Goal: Transaction & Acquisition: Purchase product/service

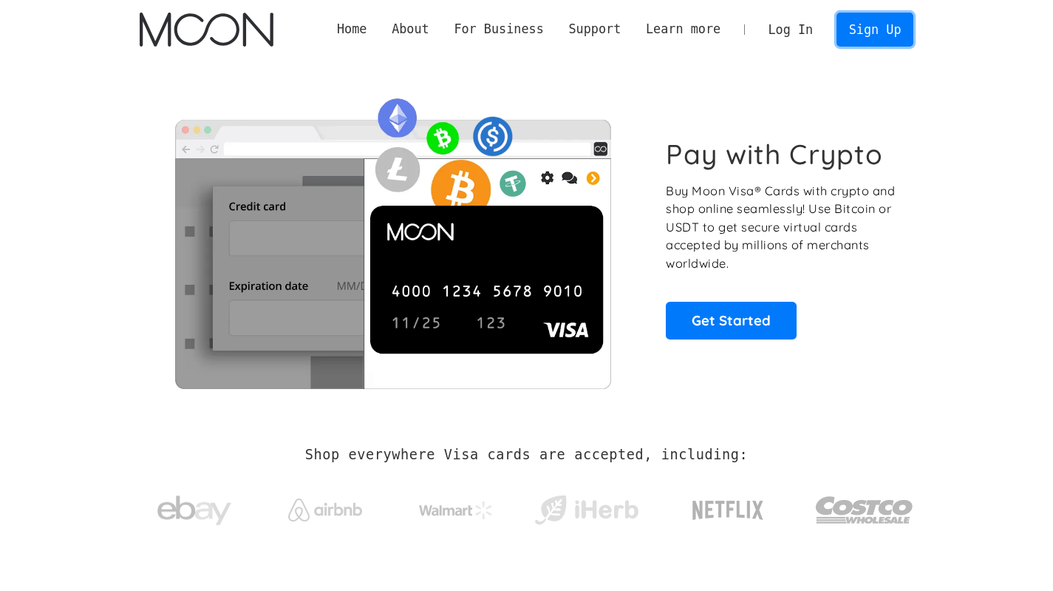
click at [880, 38] on link "Sign Up" at bounding box center [875, 29] width 77 height 33
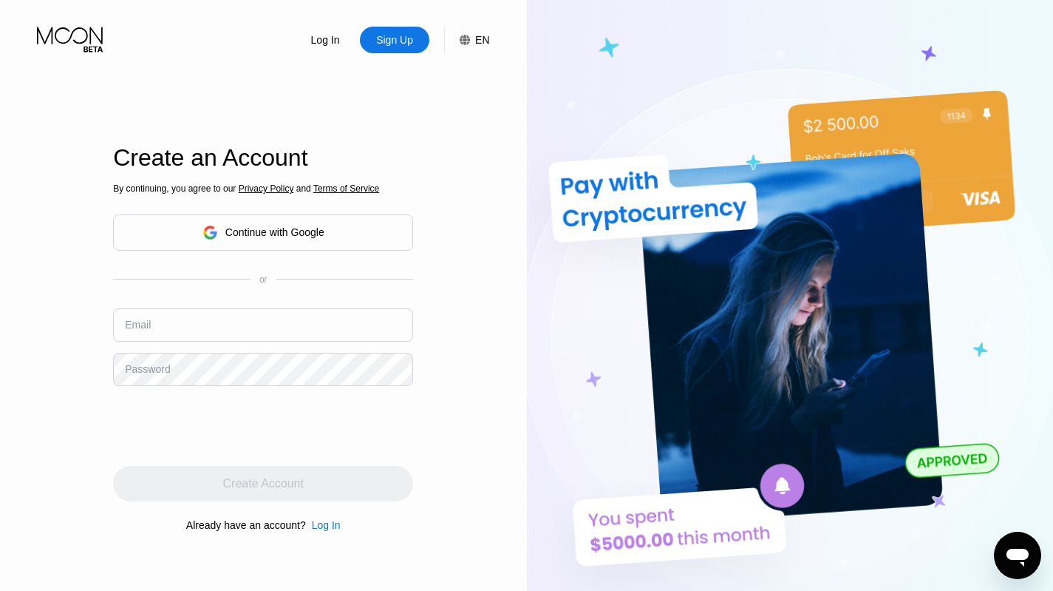
click at [260, 329] on input "text" at bounding box center [263, 324] width 300 height 33
click at [292, 236] on div "Continue with Google" at bounding box center [274, 232] width 99 height 12
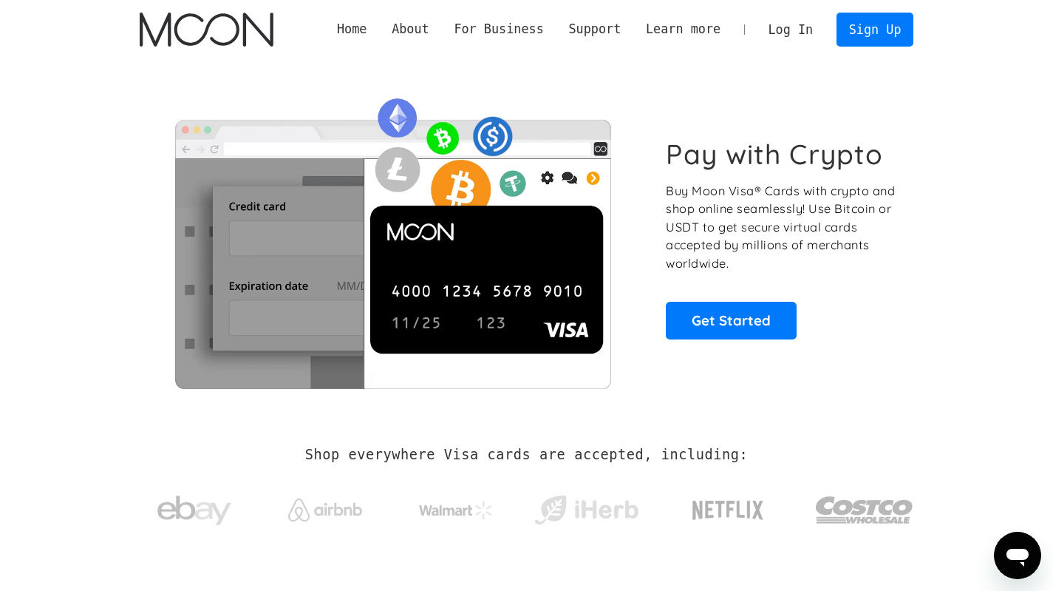
click at [97, 410] on section "Pay with Crypto Buy Moon Visa® Cards with crypto and shop online seamlessly! Us…" at bounding box center [526, 238] width 1053 height 358
click at [879, 32] on link "Sign Up" at bounding box center [875, 29] width 77 height 33
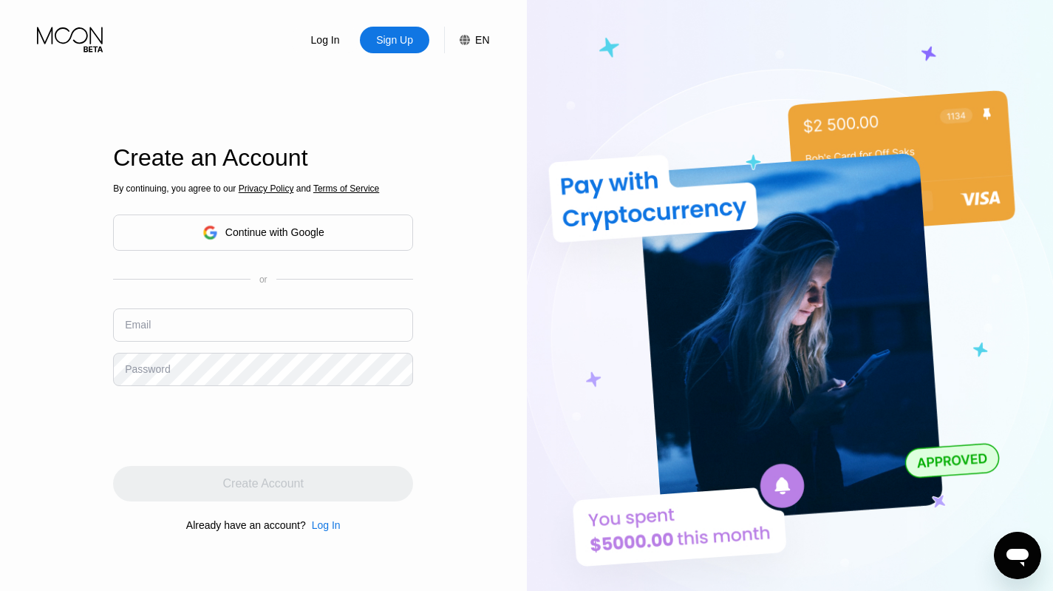
click at [313, 234] on div "Continue with Google" at bounding box center [274, 232] width 99 height 12
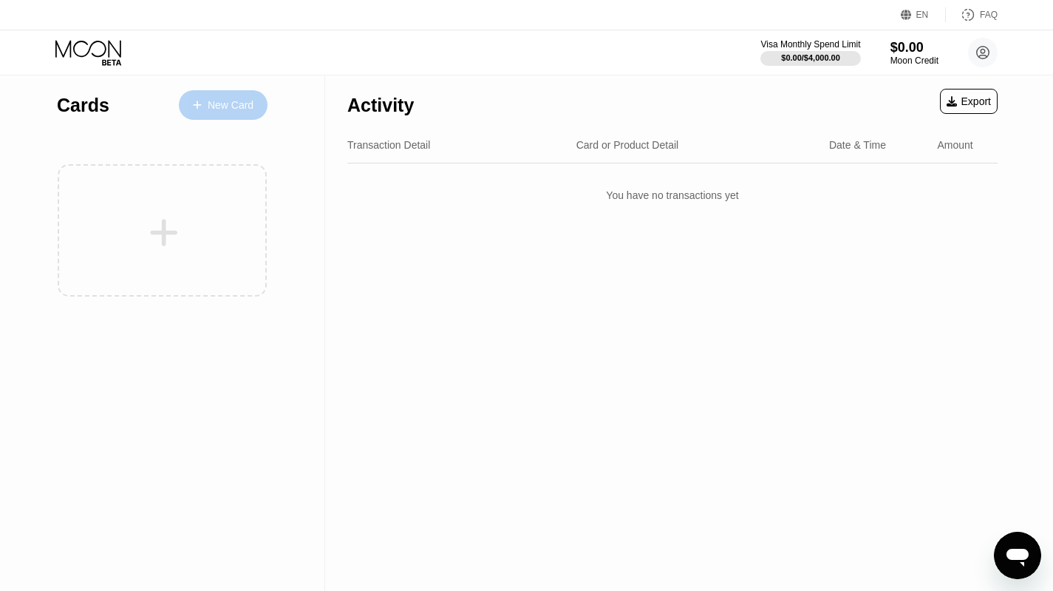
click at [234, 110] on div "New Card" at bounding box center [231, 105] width 46 height 13
click at [215, 103] on div "New Card" at bounding box center [231, 105] width 46 height 13
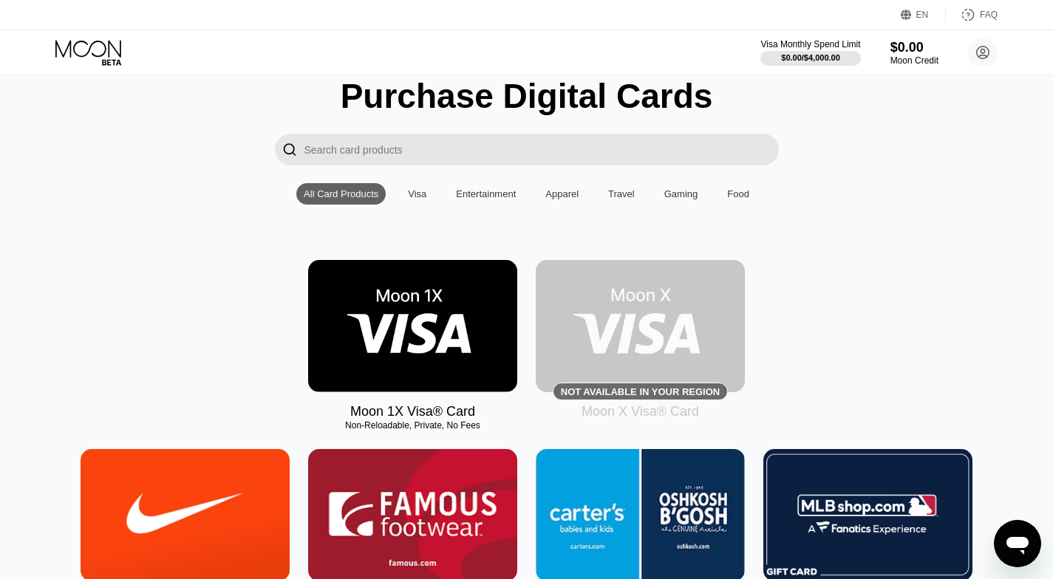
scroll to position [52, 0]
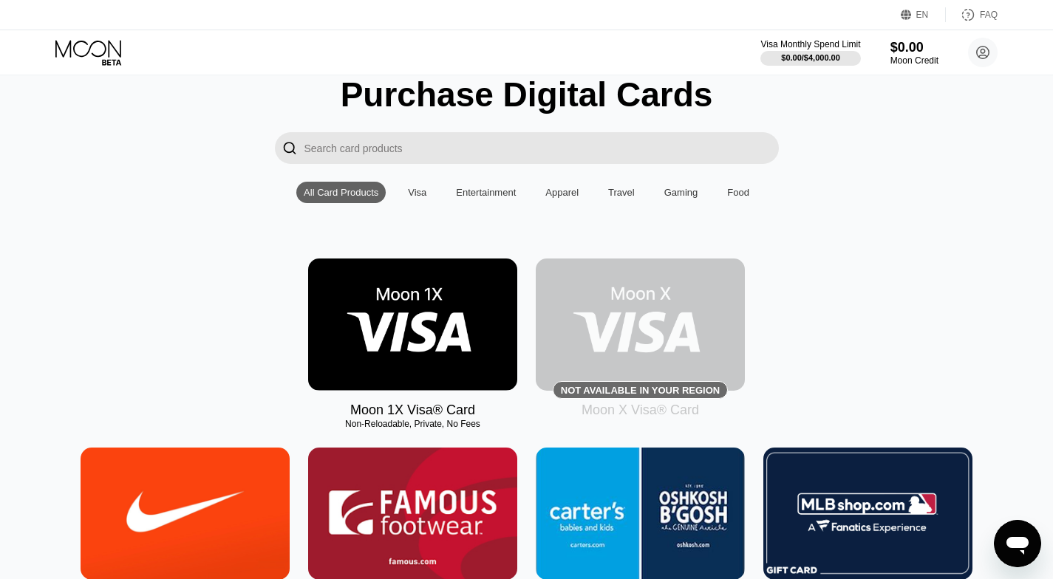
click at [387, 330] on img at bounding box center [412, 325] width 209 height 132
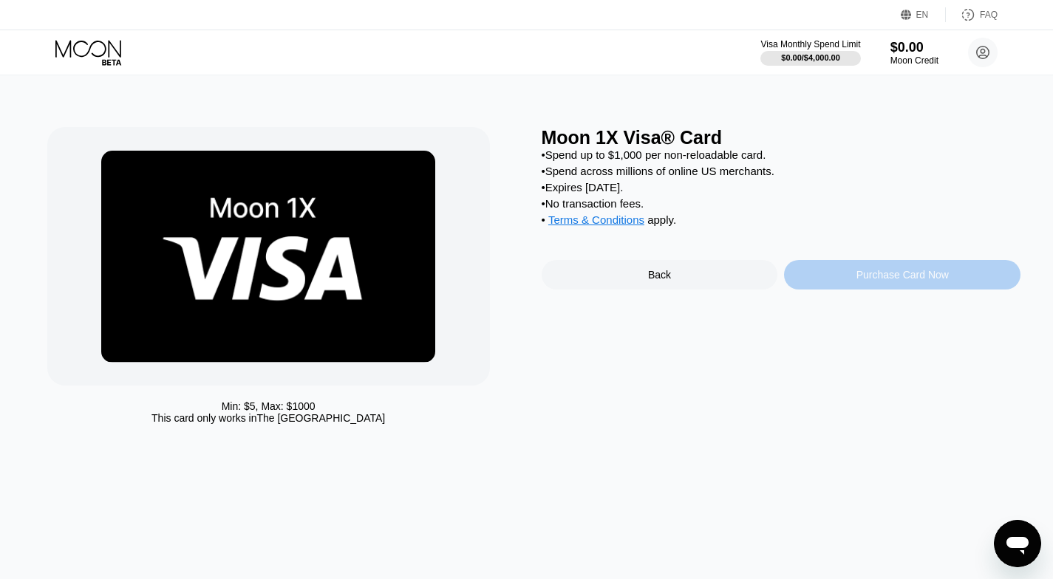
click at [934, 281] on div "Purchase Card Now" at bounding box center [903, 275] width 92 height 12
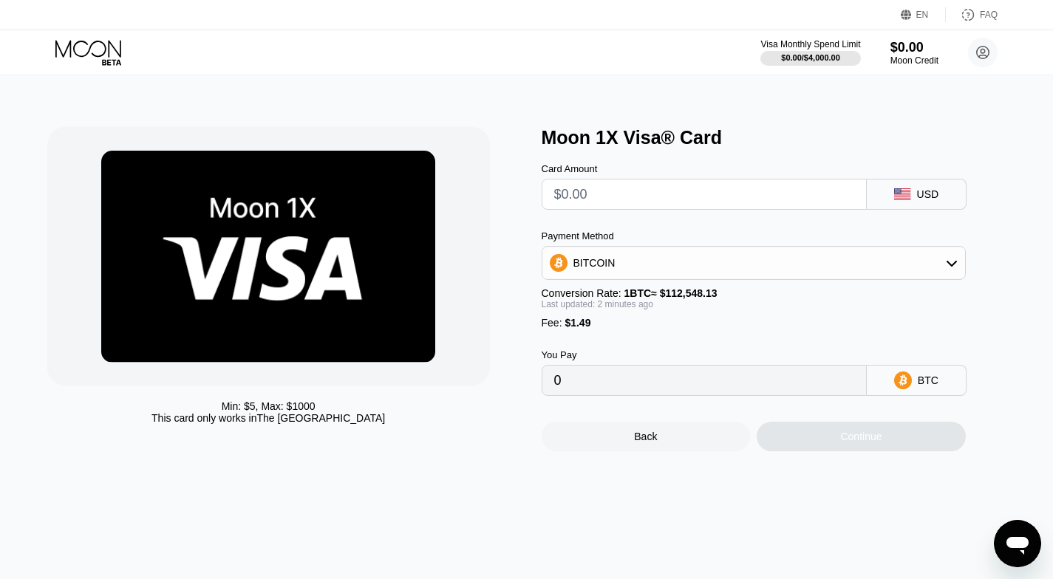
click at [702, 395] on input "0" at bounding box center [704, 381] width 300 height 30
click at [941, 276] on div "BITCOIN" at bounding box center [753, 263] width 423 height 30
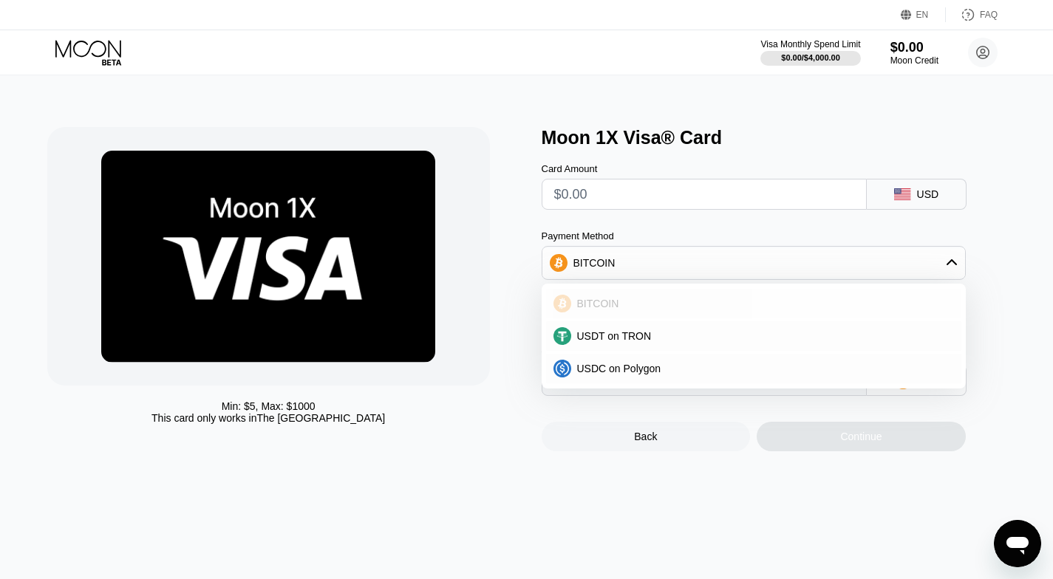
click at [664, 318] on div "BITCOIN" at bounding box center [753, 304] width 415 height 30
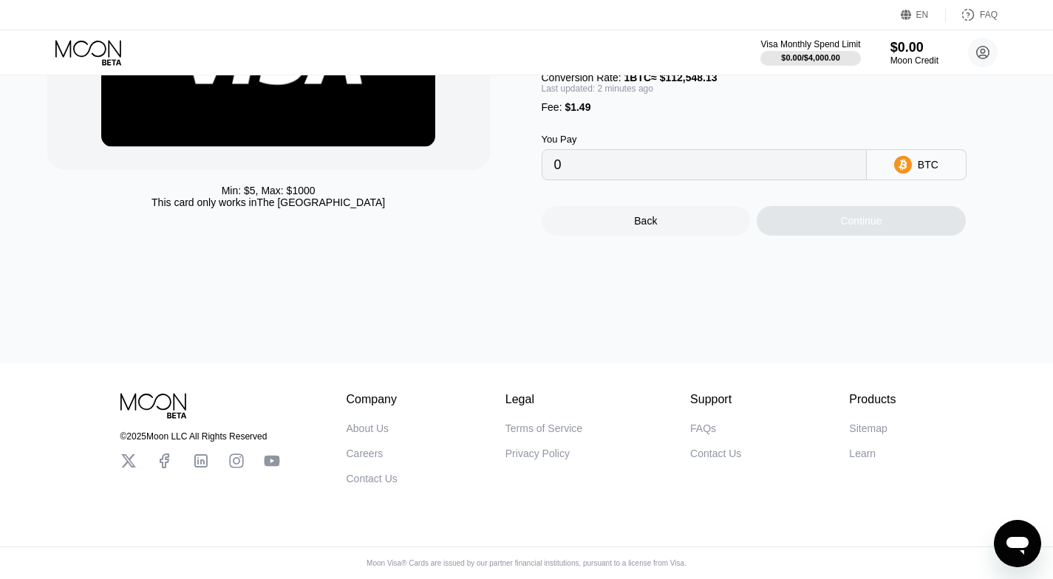
scroll to position [103, 0]
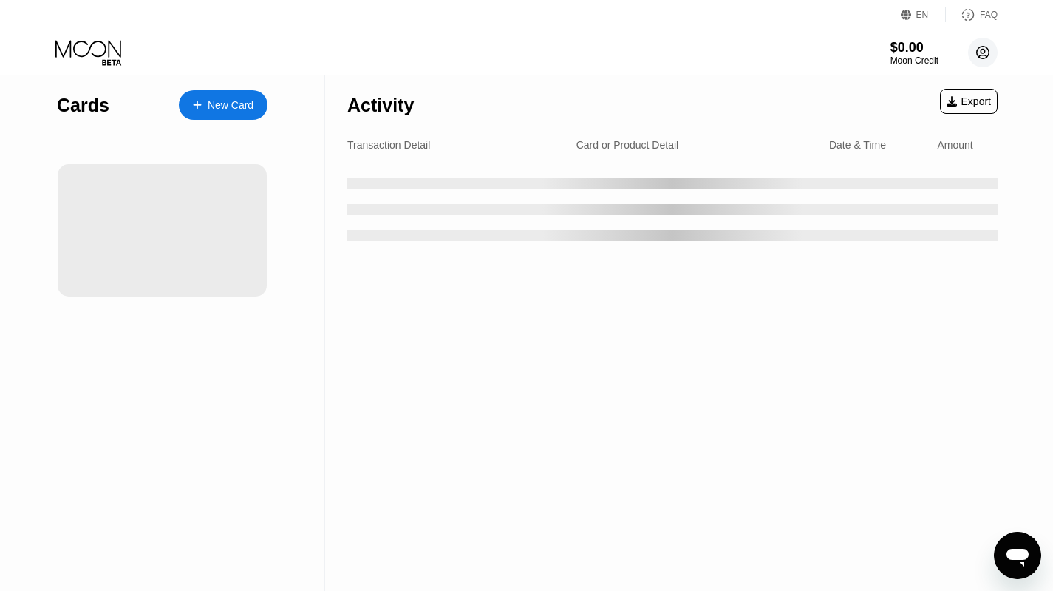
click at [982, 52] on circle at bounding box center [983, 53] width 30 height 30
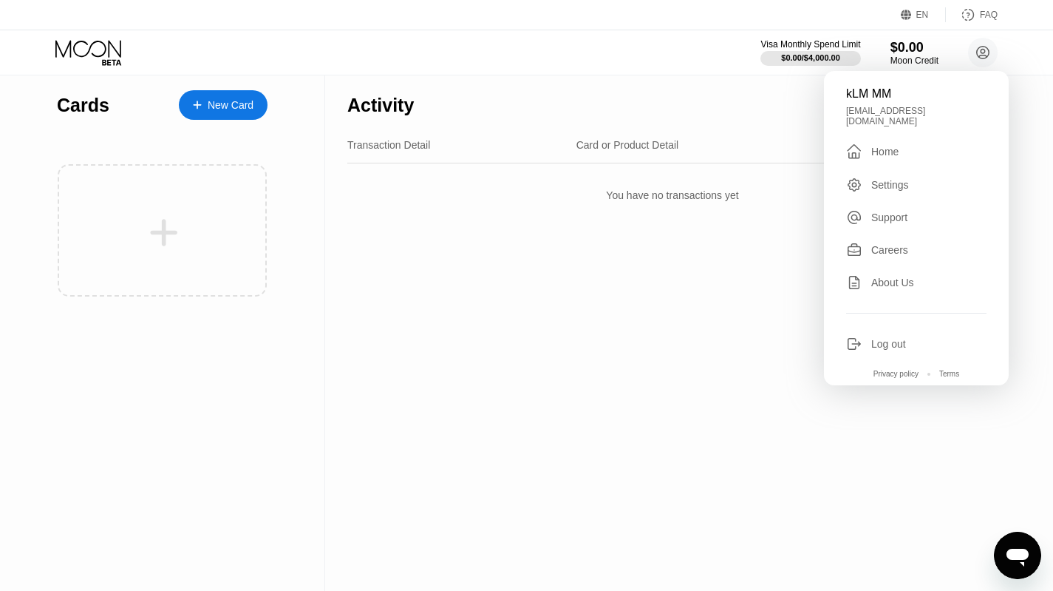
click at [891, 146] on div "Home" at bounding box center [884, 152] width 27 height 12
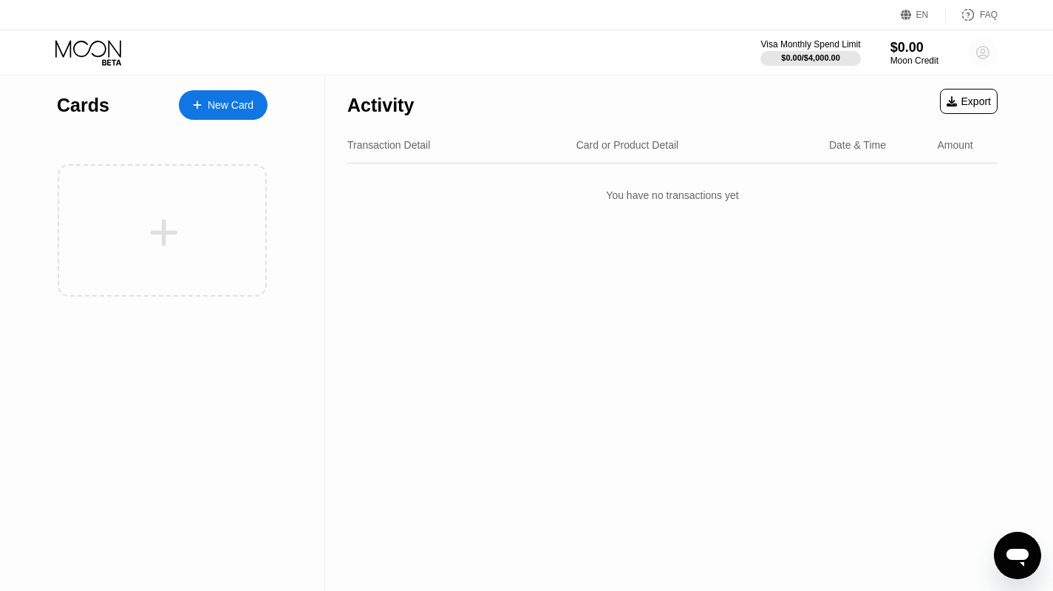
click at [987, 50] on circle at bounding box center [983, 53] width 30 height 30
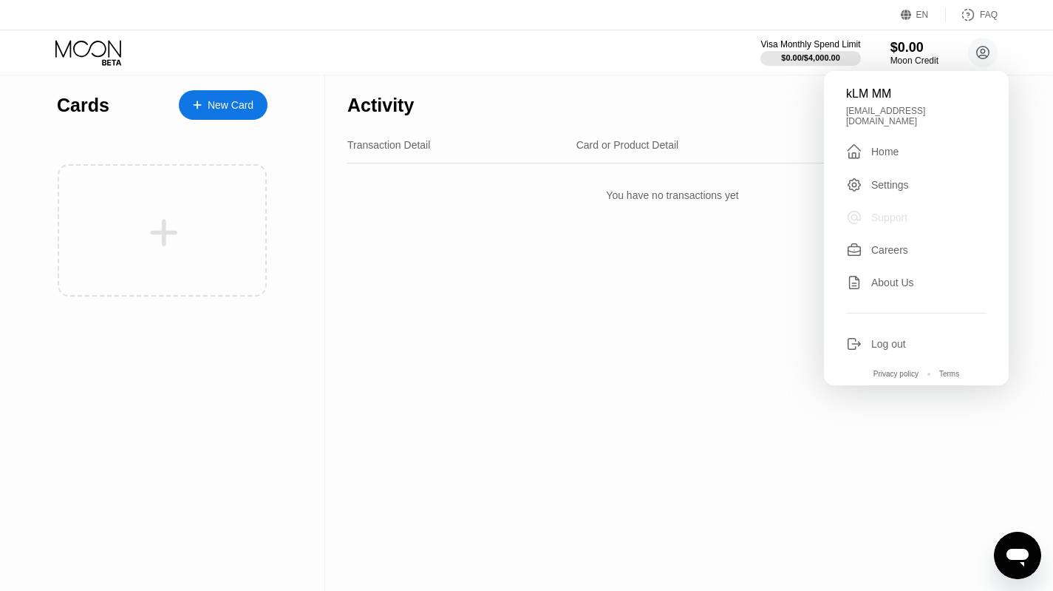
click at [891, 211] on div "Support" at bounding box center [889, 217] width 36 height 12
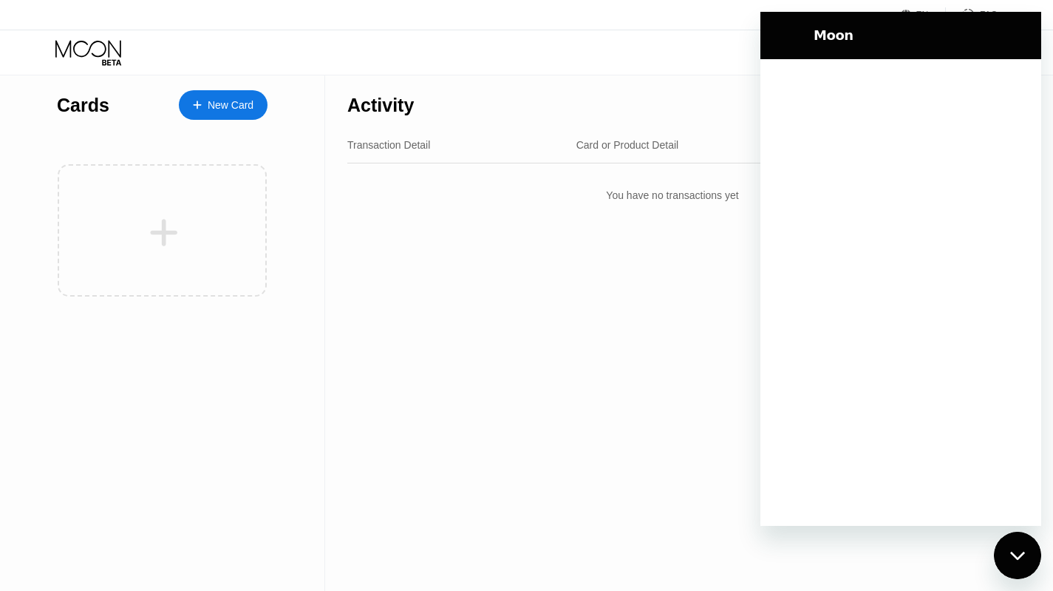
drag, startPoint x: 616, startPoint y: 308, endPoint x: 614, endPoint y: 300, distance: 8.3
click at [615, 307] on div "Activity Export Transaction Detail Card or Product Detail Date & Time Amount Yo…" at bounding box center [672, 332] width 695 height 515
click at [639, 92] on div "Activity Export" at bounding box center [672, 101] width 650 height 52
drag, startPoint x: 699, startPoint y: 64, endPoint x: 750, endPoint y: 24, distance: 64.3
click at [699, 61] on div "Visa Monthly Spend Limit $0.00 / $4,000.00 $0.00 Moon Credit kLM MM [EMAIL_ADDR…" at bounding box center [526, 52] width 1053 height 44
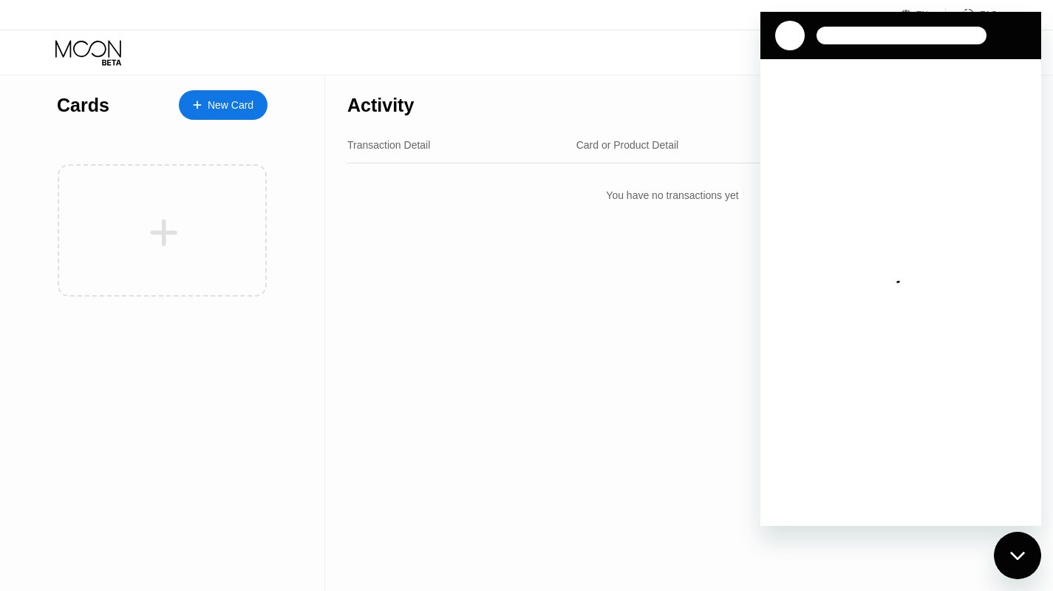
drag, startPoint x: 787, startPoint y: 26, endPoint x: 783, endPoint y: 120, distance: 94.7
click at [792, 120] on div at bounding box center [901, 269] width 281 height 514
click at [501, 54] on div "Visa Monthly Spend Limit $0.00 / $4,000.00 $0.00 Moon Credit kLM MM [EMAIL_ADDR…" at bounding box center [526, 52] width 1053 height 44
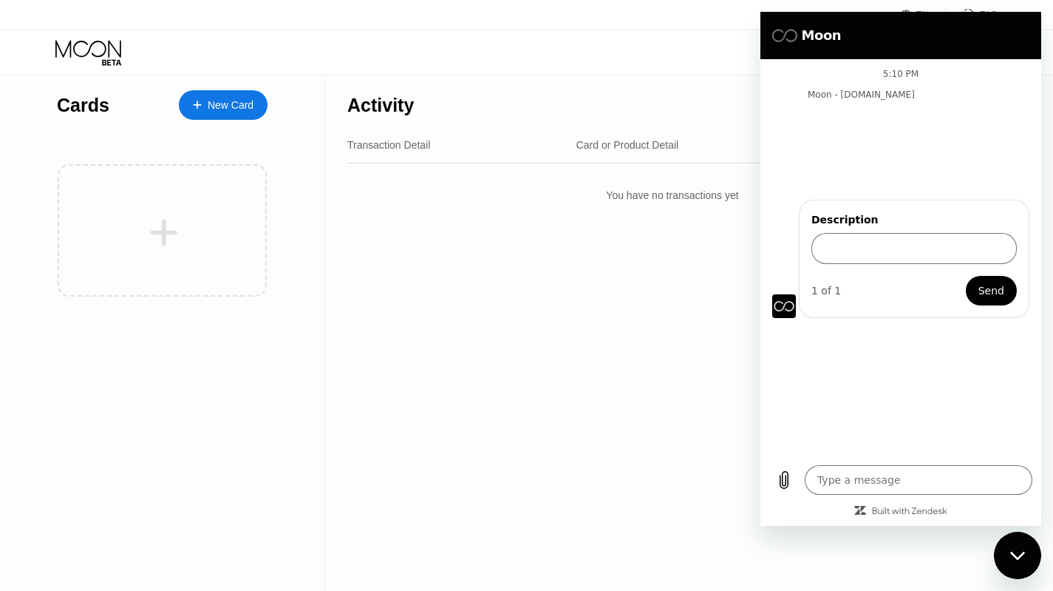
drag, startPoint x: 542, startPoint y: 381, endPoint x: 525, endPoint y: 349, distance: 36.7
click at [541, 375] on div "Activity Export Transaction Detail Card or Product Detail Date & Time Amount Yo…" at bounding box center [672, 332] width 695 height 515
click at [838, 1] on div "EN Language Select an item Save FAQ" at bounding box center [526, 15] width 1053 height 30
click at [684, 14] on div "EN Language Select an item Save FAQ" at bounding box center [526, 15] width 1053 height 30
click at [639, 37] on div "Visa Monthly Spend Limit $0.00 / $4,000.00 $0.00 Moon Credit kLM MM [EMAIL_ADDR…" at bounding box center [526, 52] width 1053 height 44
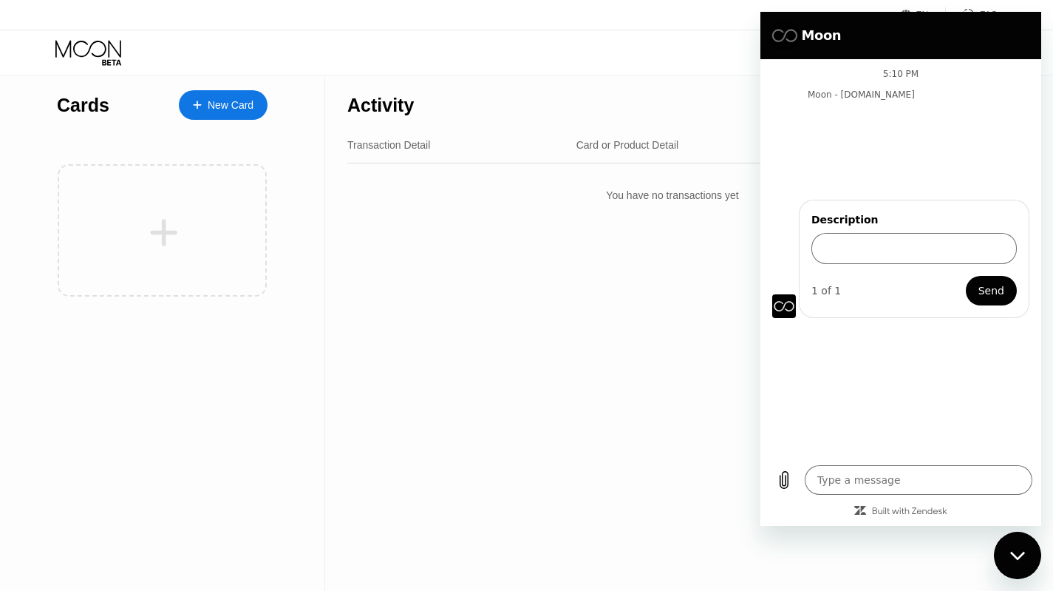
drag, startPoint x: 998, startPoint y: 18, endPoint x: 938, endPoint y: 97, distance: 98.6
click at [938, 97] on div "Moon 5:10 PM Moon - paywithmoon.com Moon - paywithmoon.com says: Hi there! We'r…" at bounding box center [901, 269] width 281 height 514
drag, startPoint x: 710, startPoint y: 323, endPoint x: 711, endPoint y: 311, distance: 11.8
click at [710, 319] on div "Activity Export Transaction Detail Card or Product Detail Date & Time Amount Yo…" at bounding box center [672, 332] width 695 height 515
click at [972, 7] on icon at bounding box center [968, 14] width 15 height 15
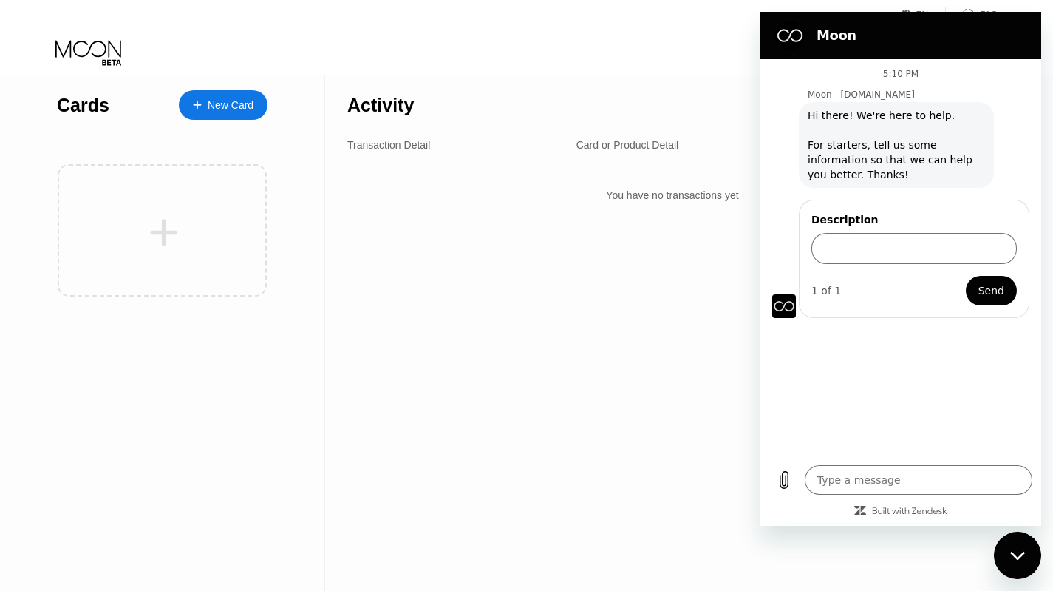
type textarea "x"
click at [217, 100] on div "New Card" at bounding box center [231, 105] width 46 height 13
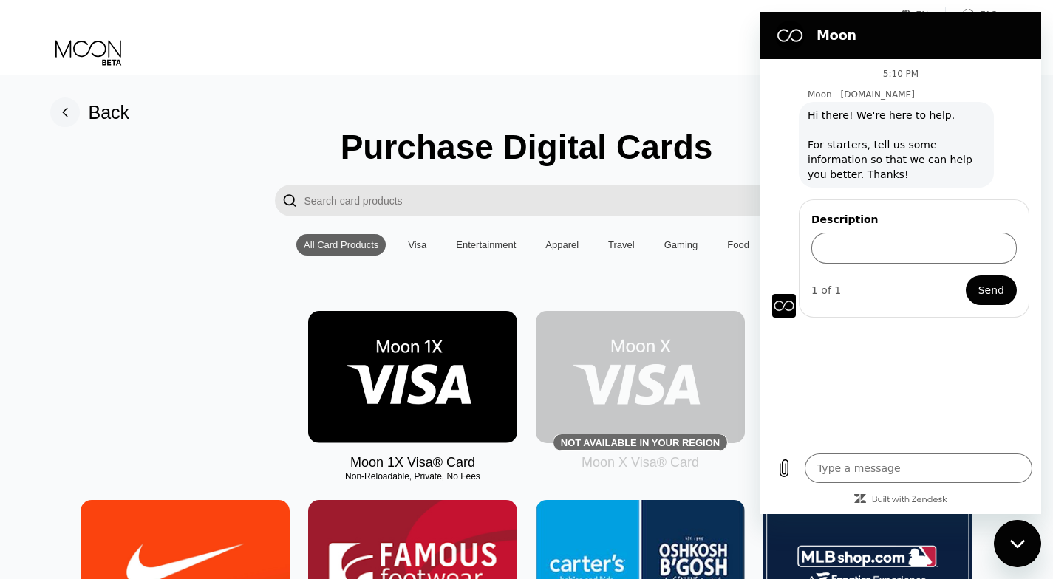
click at [697, 39] on div "Visa Monthly Spend Limit $0.00 / $4,000.00 $0.00 Moon Credit kLM MM [EMAIL_ADDR…" at bounding box center [526, 52] width 1053 height 44
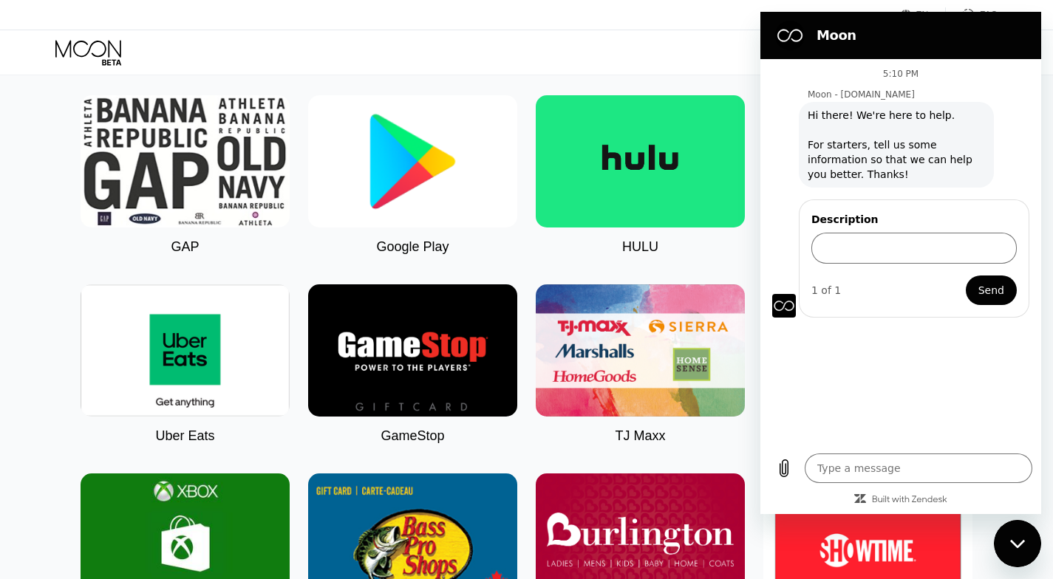
scroll to position [763, 0]
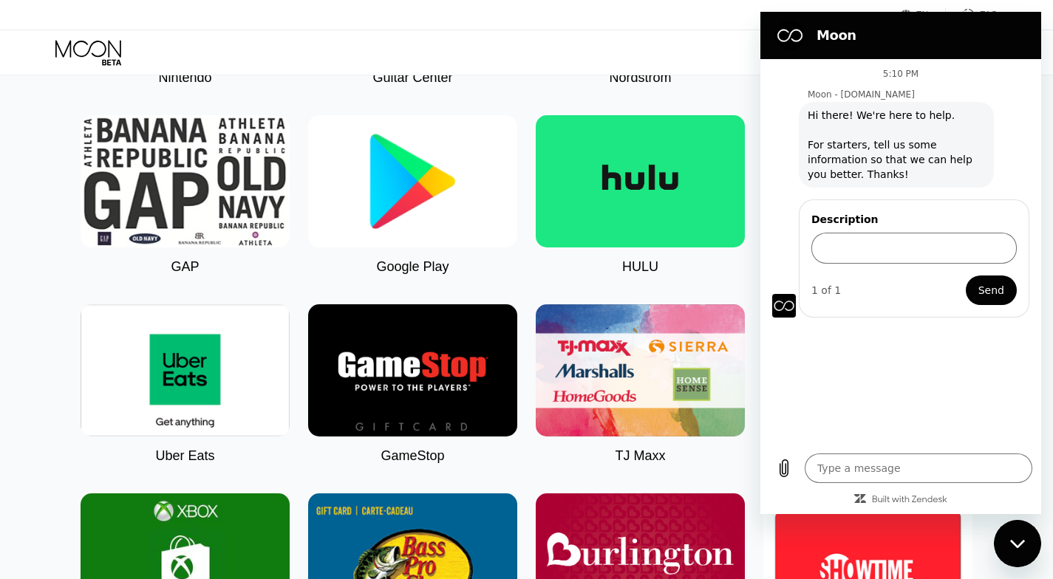
click at [1044, 21] on div "EN Language Select an item Save FAQ" at bounding box center [526, 15] width 1053 height 30
click at [850, 38] on h2 "Moon" at bounding box center [922, 36] width 210 height 18
drag, startPoint x: 789, startPoint y: 44, endPoint x: 814, endPoint y: 27, distance: 30.6
click at [797, 35] on figure at bounding box center [790, 36] width 30 height 30
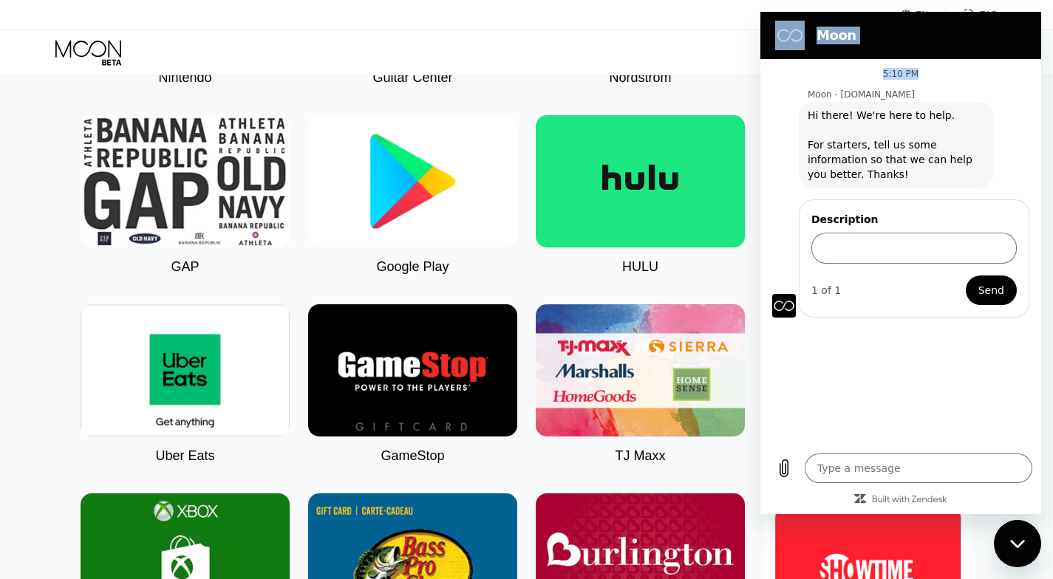
drag, startPoint x: 1000, startPoint y: 74, endPoint x: 706, endPoint y: 132, distance: 299.8
click at [761, 132] on html "Moon 5:10 PM Moon - paywithmoon.com Moon - paywithmoon.com says: Hi there! We'r…" at bounding box center [901, 263] width 281 height 503
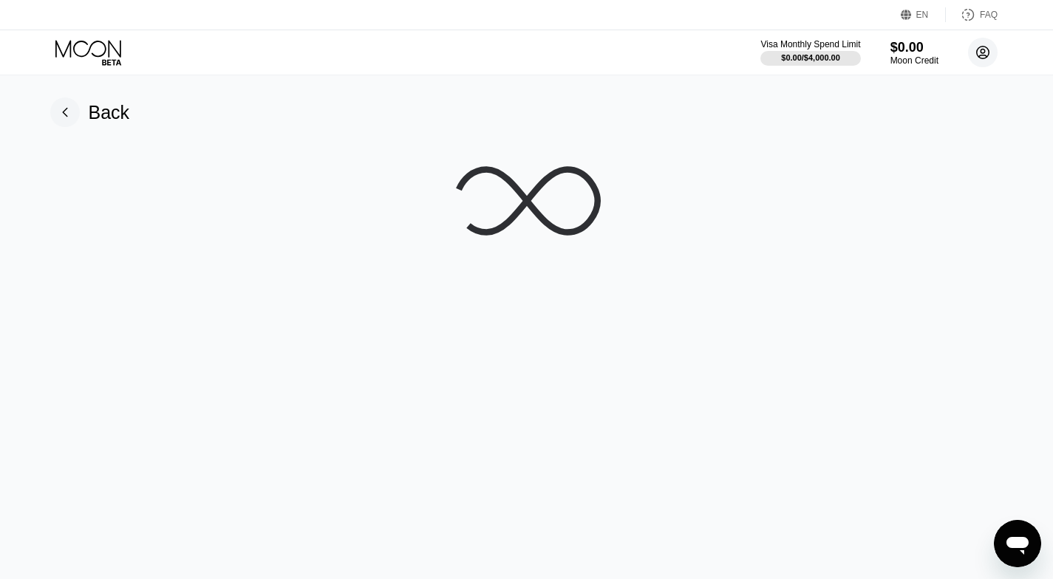
click at [985, 51] on icon at bounding box center [983, 53] width 8 height 8
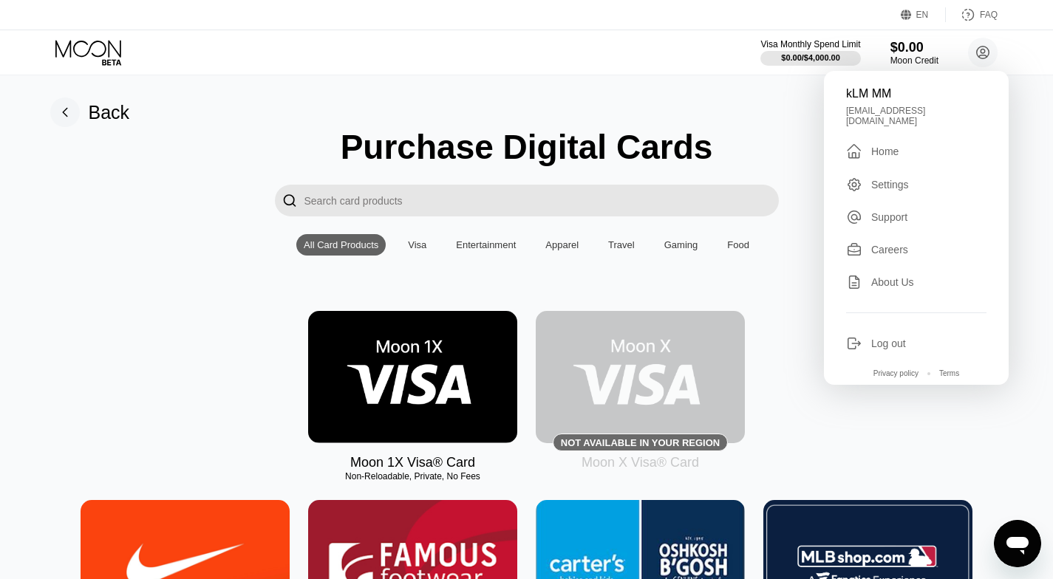
click at [443, 389] on img at bounding box center [412, 377] width 209 height 132
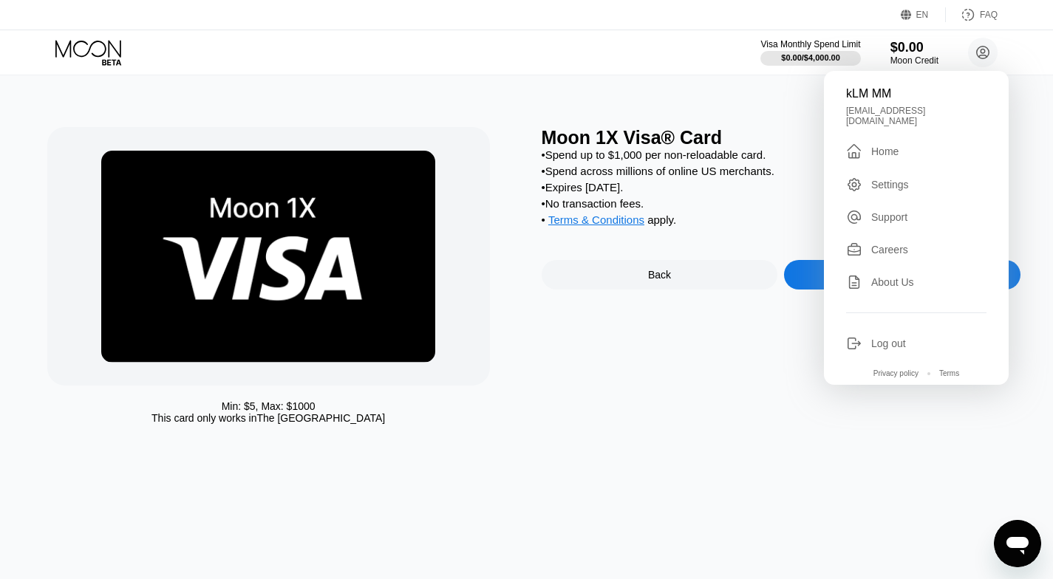
click at [777, 429] on div "Moon 1X Visa® Card • Spend up to $1,000 per non-reloadable card. • Spend across…" at bounding box center [782, 279] width 480 height 305
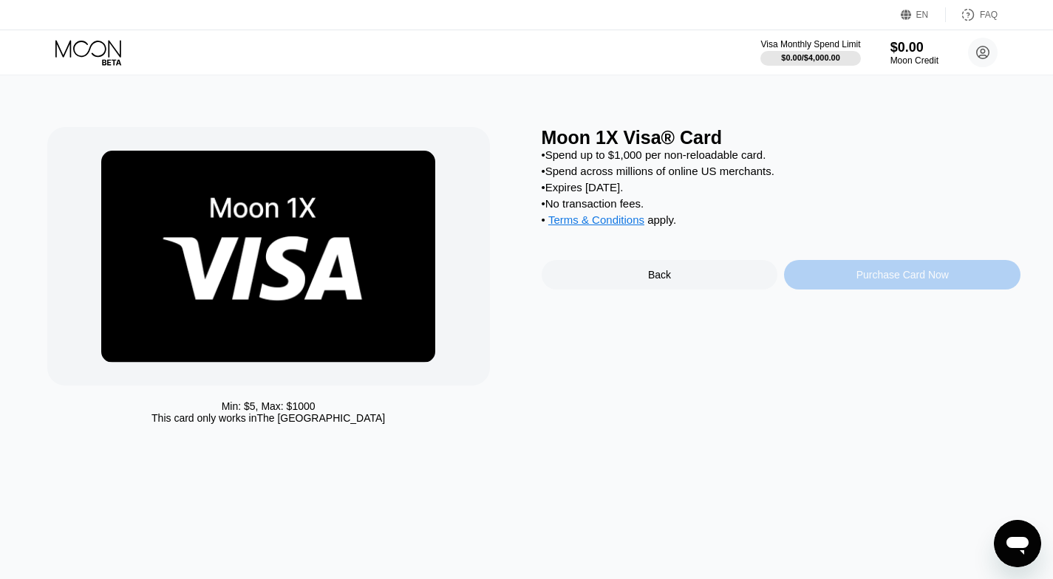
click at [858, 281] on div "Purchase Card Now" at bounding box center [903, 275] width 92 height 12
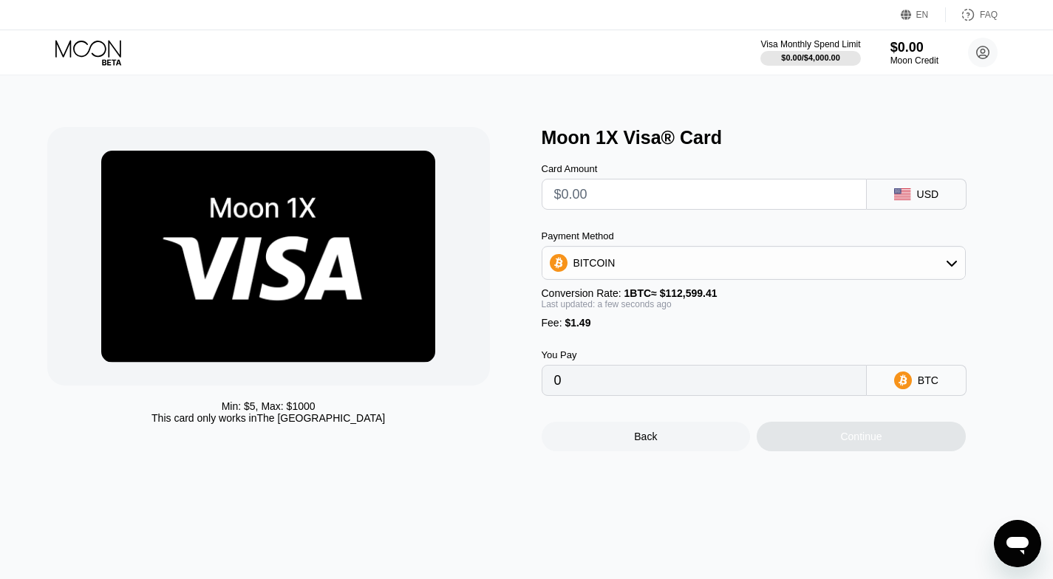
click at [707, 388] on input "0" at bounding box center [704, 381] width 300 height 30
drag, startPoint x: 676, startPoint y: 397, endPoint x: 666, endPoint y: 397, distance: 10.3
click at [673, 395] on input "0" at bounding box center [704, 381] width 300 height 30
click at [581, 395] on input "0" at bounding box center [704, 381] width 300 height 30
click at [577, 395] on input "0" at bounding box center [704, 381] width 300 height 30
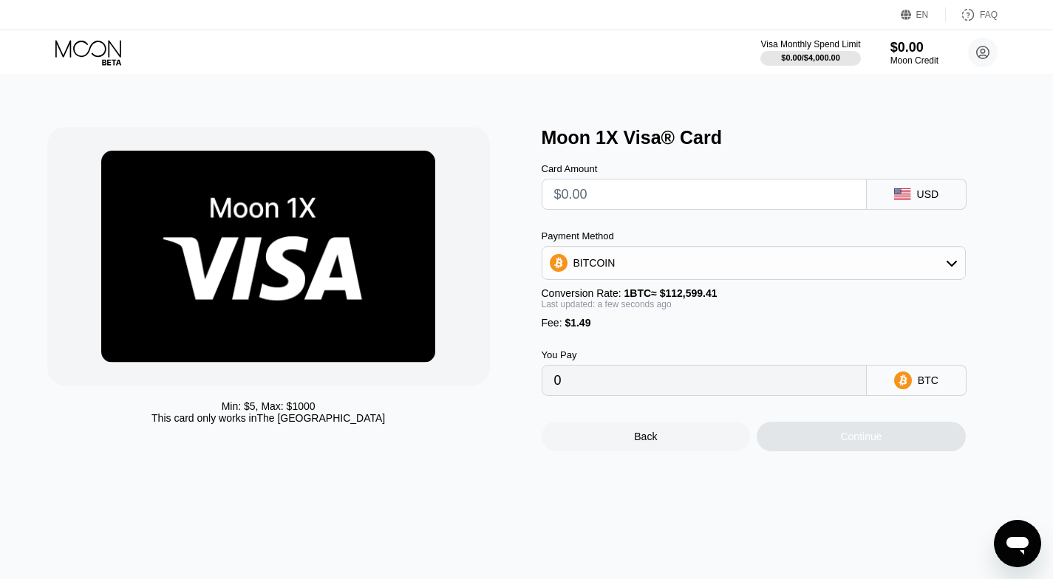
click at [932, 200] on div "USD" at bounding box center [928, 194] width 22 height 12
drag, startPoint x: 914, startPoint y: 200, endPoint x: 614, endPoint y: 252, distance: 304.5
click at [812, 220] on div "Card Amount USD Payment Method BITCOIN Conversion Rate: 1 BTC ≈ $112,599.41 Las…" at bounding box center [778, 273] width 473 height 248
click at [616, 265] on div "BITCOIN" at bounding box center [753, 263] width 423 height 30
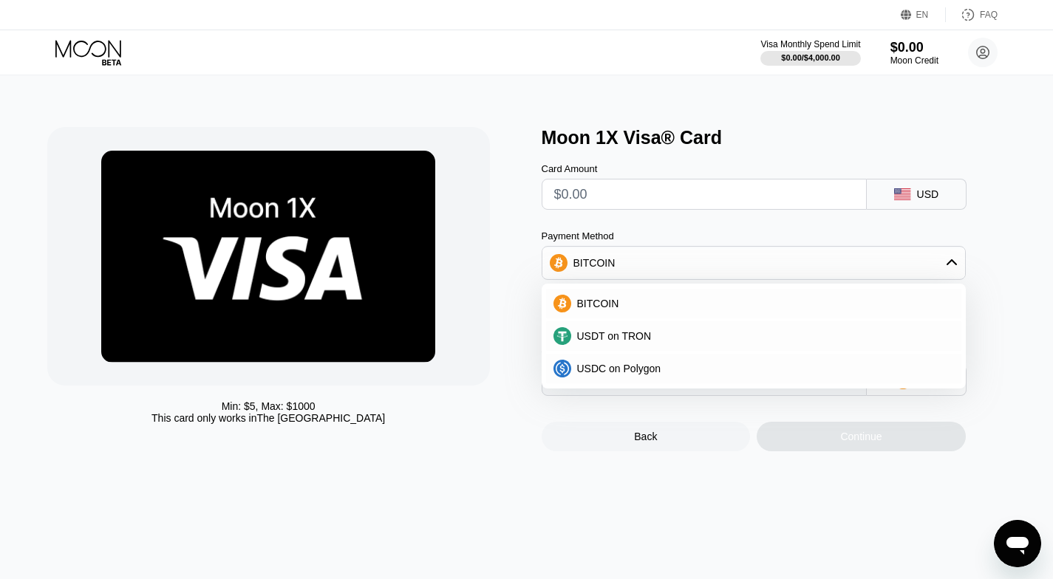
click at [537, 358] on div "Min: $ 5 , Max: $ 1000 This card only works in The United States Moon 1X Visa® …" at bounding box center [526, 289] width 959 height 324
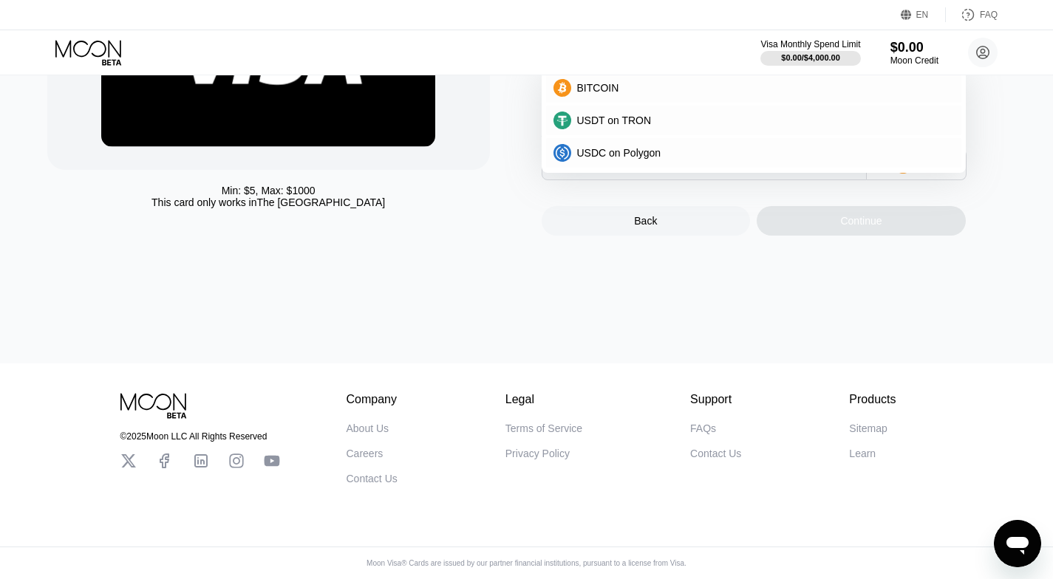
scroll to position [214, 0]
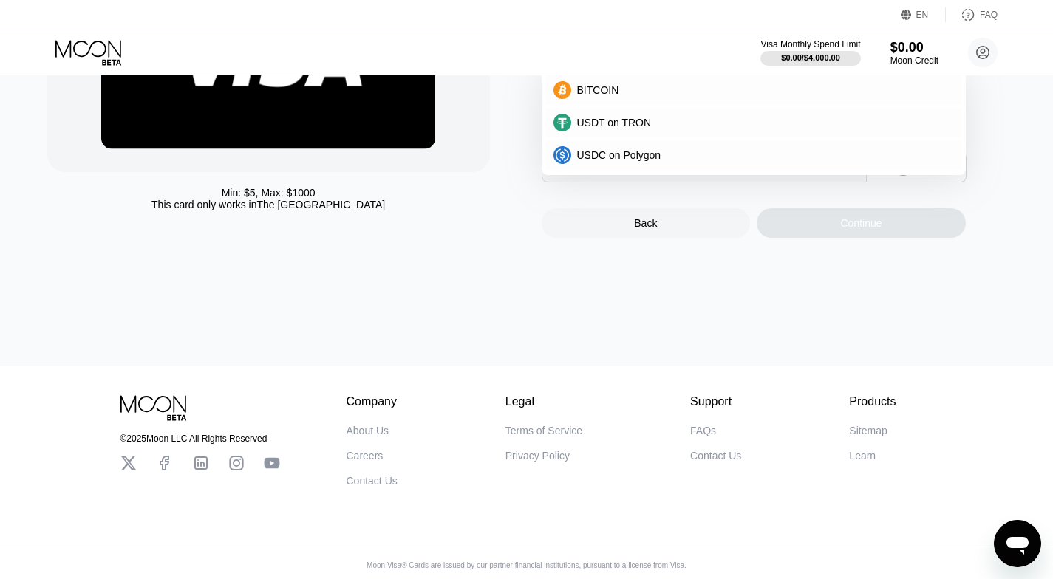
click at [732, 273] on div "Min: $ 5 , Max: $ 1000 This card only works in The United States Moon 1X Visa® …" at bounding box center [527, 114] width 1064 height 504
drag, startPoint x: 752, startPoint y: 223, endPoint x: 948, endPoint y: 69, distance: 250.0
click at [753, 222] on div "Back Continue" at bounding box center [778, 210] width 473 height 55
click at [999, 44] on div "Visa Monthly Spend Limit $0.00 / $4,000.00 $0.00 Moon Credit kLM MM klmmm399@gm…" at bounding box center [526, 52] width 1053 height 44
click at [987, 56] on icon at bounding box center [983, 53] width 8 height 8
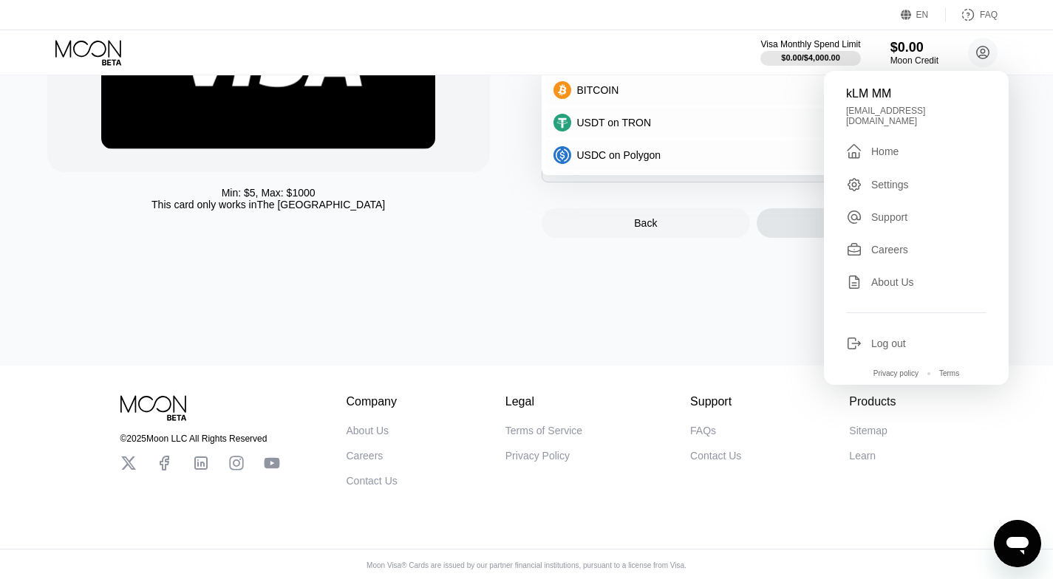
click at [901, 143] on div " Home" at bounding box center [916, 152] width 140 height 18
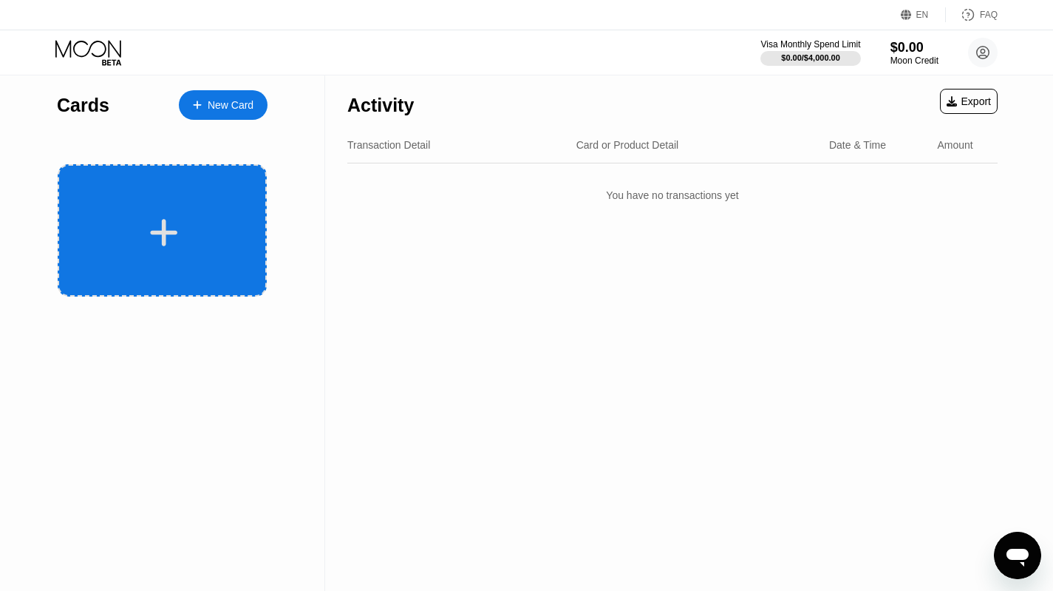
click at [149, 192] on div at bounding box center [162, 230] width 209 height 132
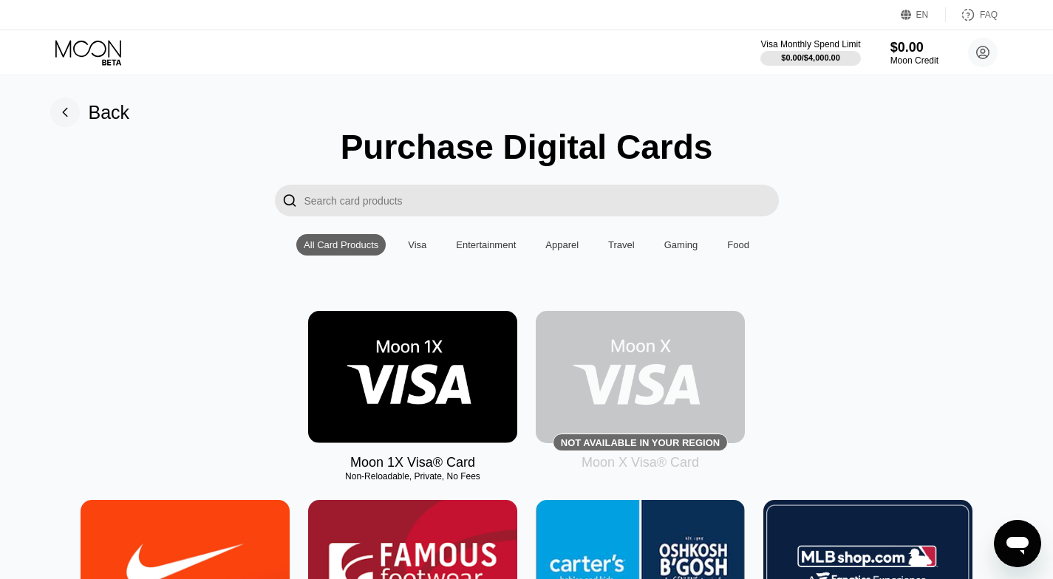
click at [64, 115] on rect at bounding box center [65, 113] width 30 height 30
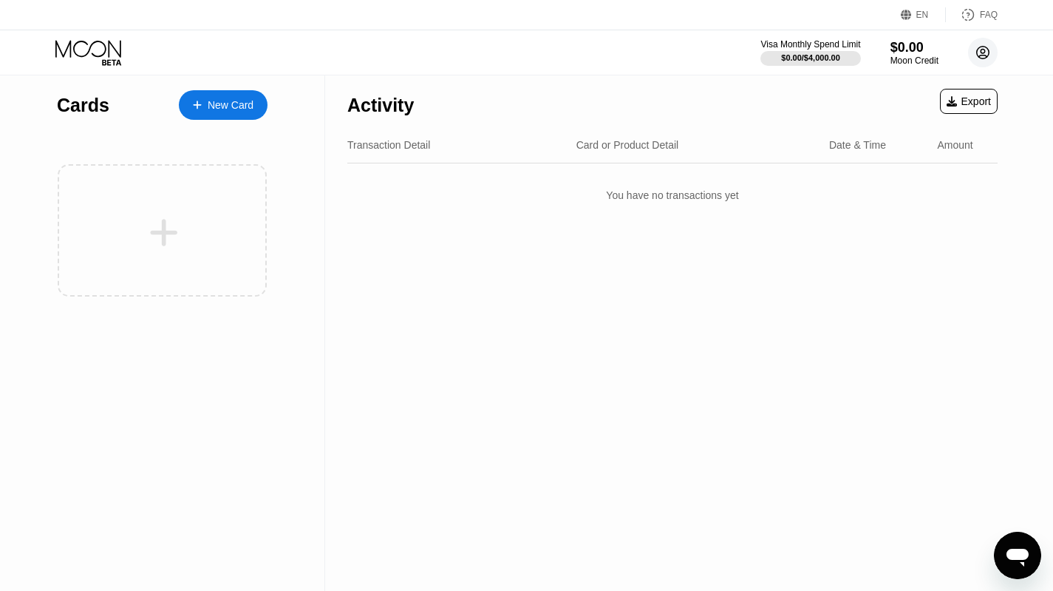
click at [971, 50] on circle at bounding box center [983, 53] width 30 height 30
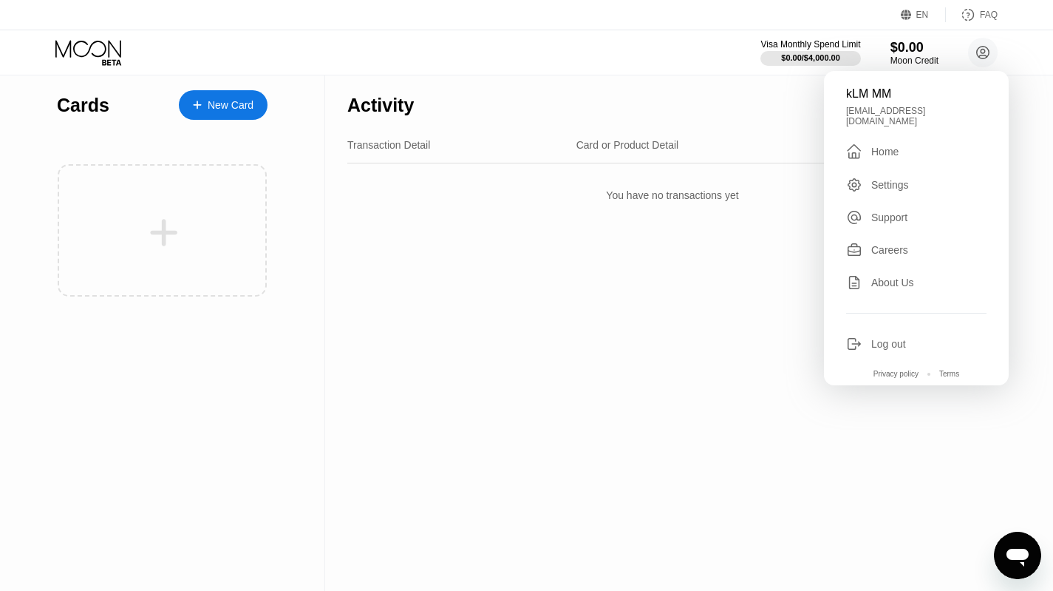
click at [903, 145] on div " Home" at bounding box center [916, 152] width 140 height 18
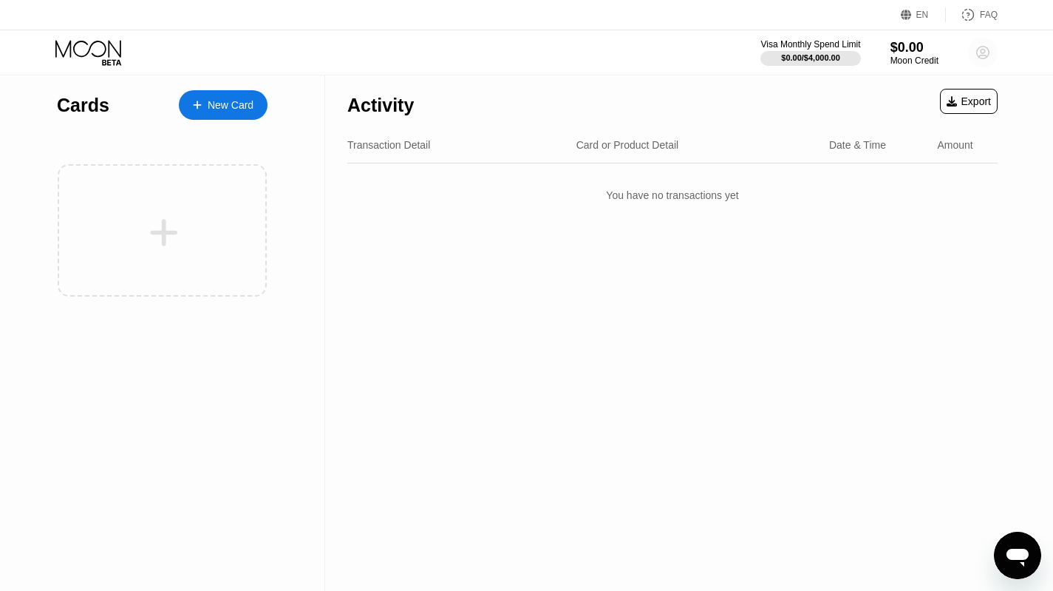
click at [983, 55] on circle at bounding box center [983, 53] width 30 height 30
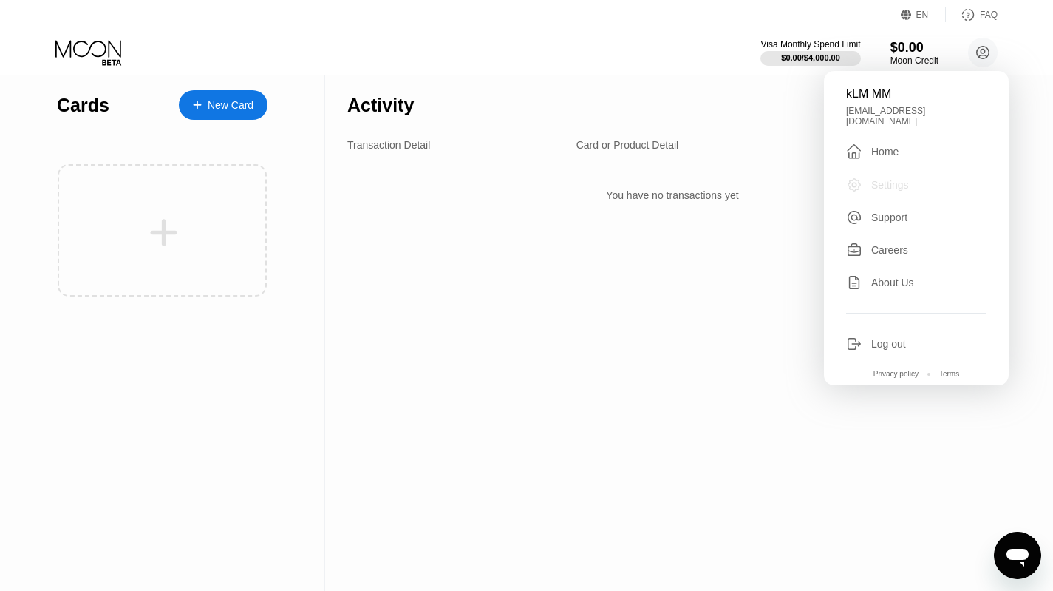
click at [905, 182] on div "Settings" at bounding box center [890, 185] width 38 height 12
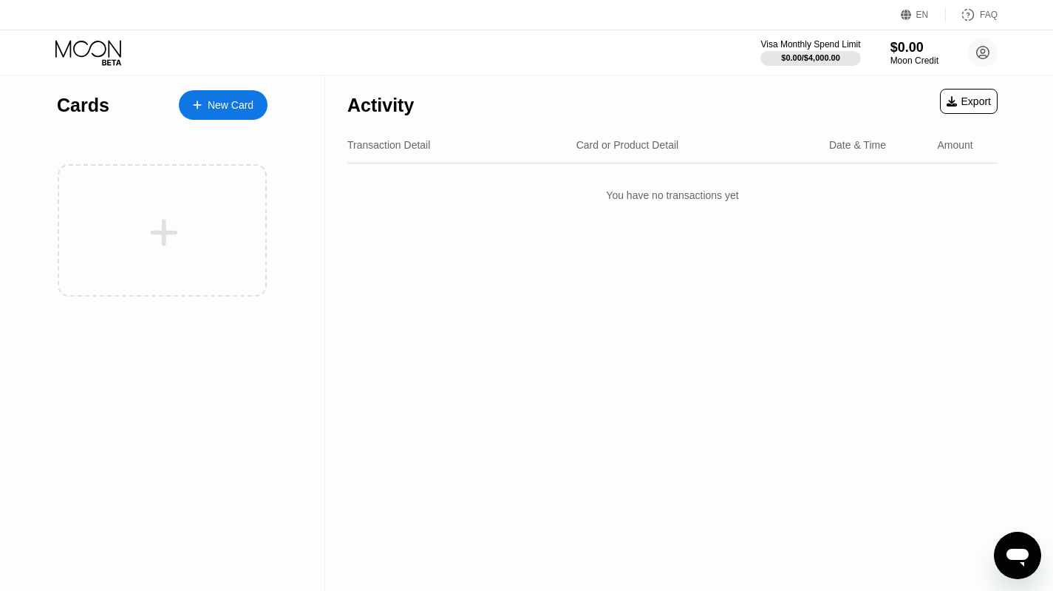
click at [976, 103] on div "Export" at bounding box center [969, 101] width 44 height 12
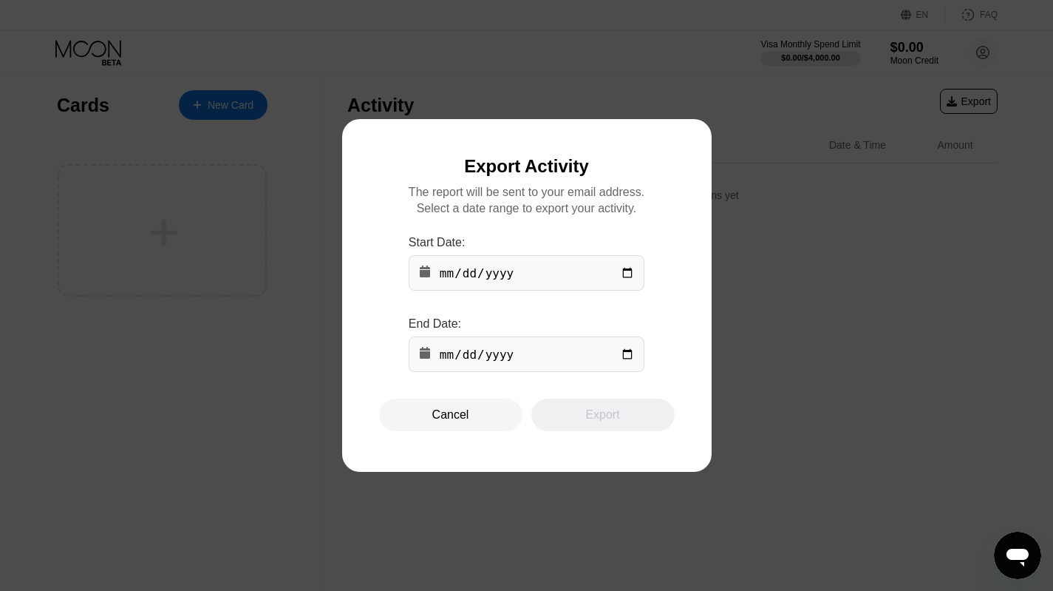
click at [779, 235] on div at bounding box center [532, 295] width 1064 height 591
click at [480, 416] on div "Cancel" at bounding box center [450, 414] width 143 height 33
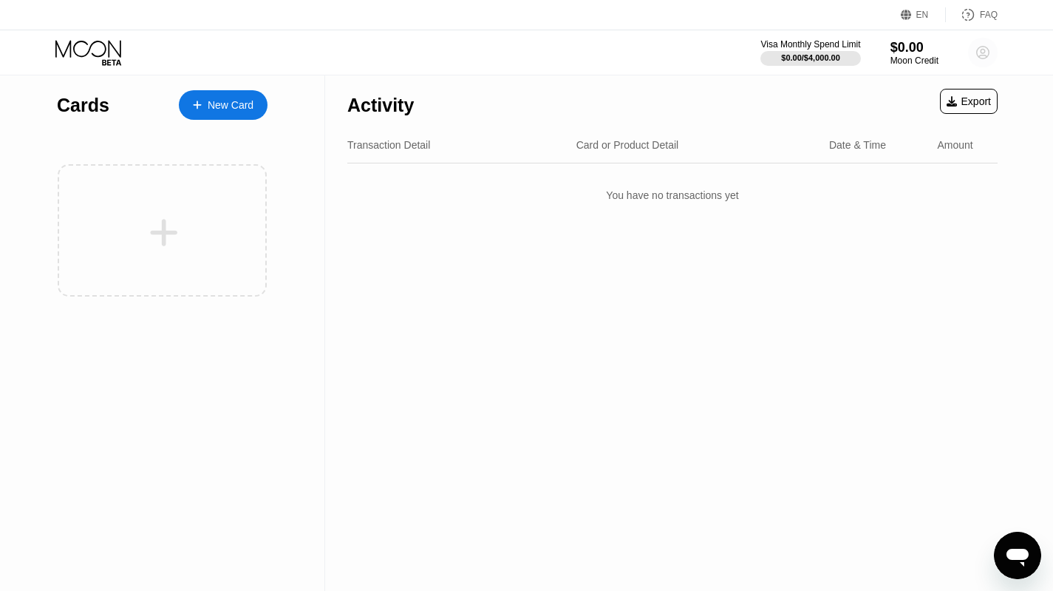
click at [974, 60] on circle at bounding box center [983, 53] width 30 height 30
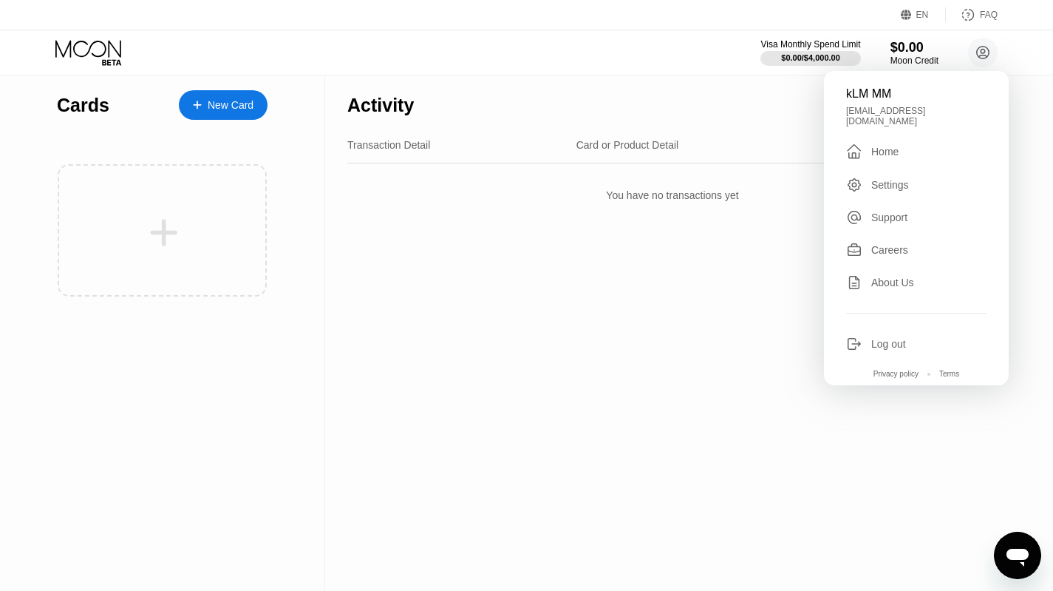
click at [909, 146] on div " Home" at bounding box center [916, 152] width 140 height 18
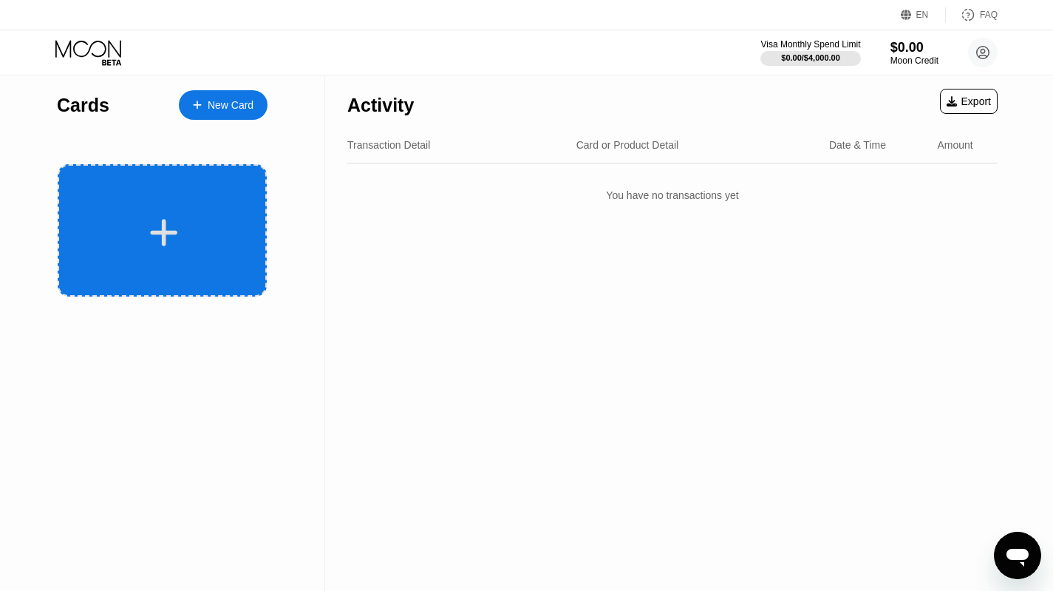
click at [175, 200] on div at bounding box center [162, 230] width 209 height 132
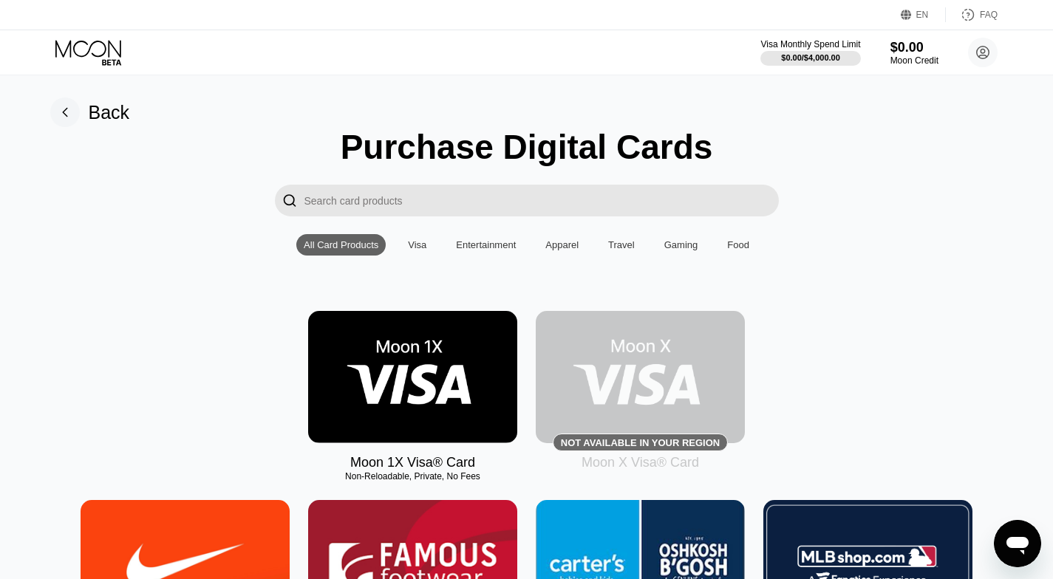
drag, startPoint x: 395, startPoint y: 381, endPoint x: 391, endPoint y: 370, distance: 11.7
click at [392, 378] on img at bounding box center [412, 377] width 209 height 132
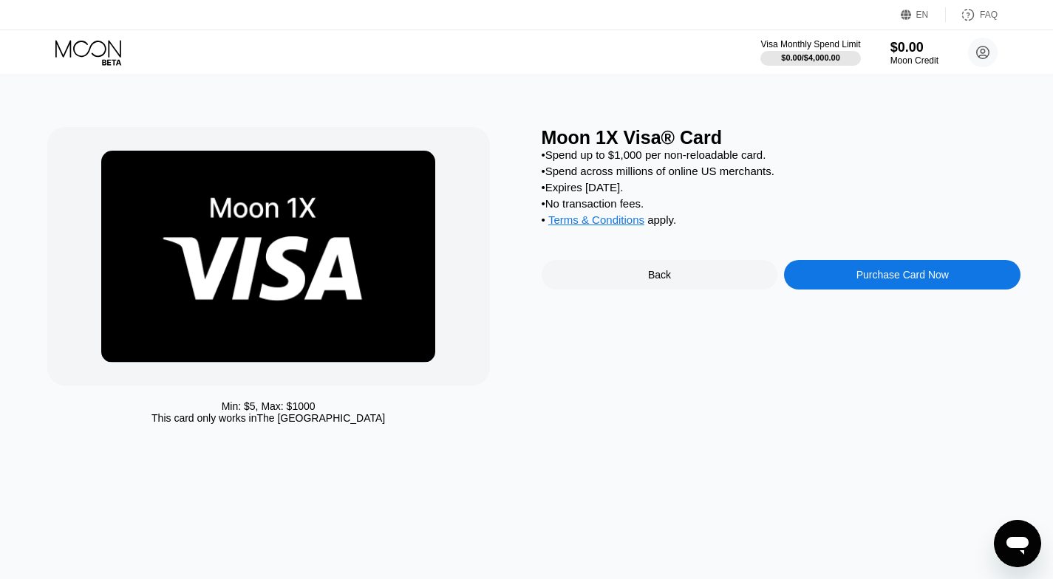
click at [891, 281] on div "Purchase Card Now" at bounding box center [903, 275] width 92 height 12
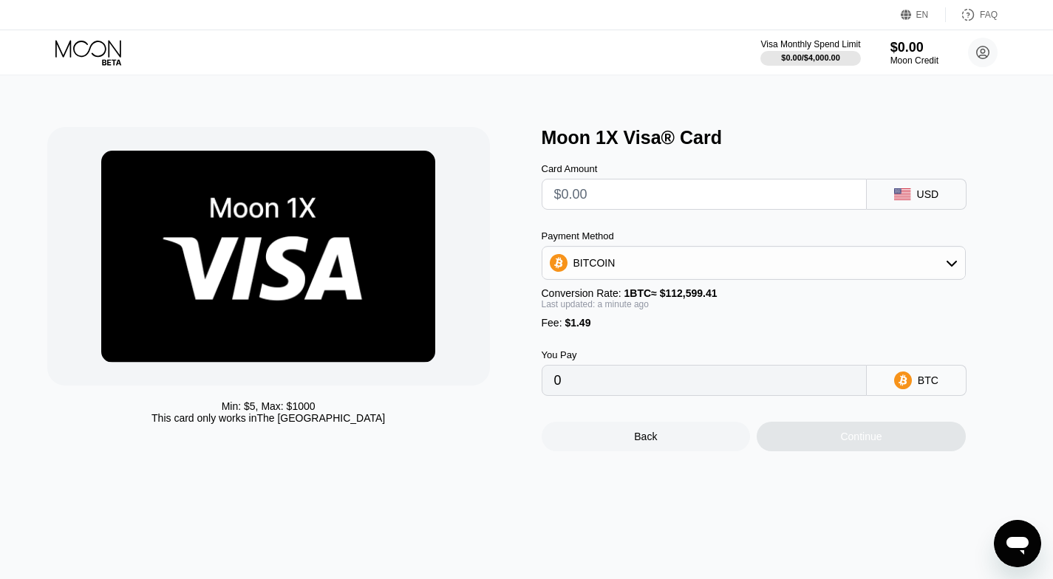
click at [234, 257] on img at bounding box center [268, 257] width 334 height 212
click at [959, 67] on div "Visa Monthly Spend Limit $0.00 / $4,000.00 $0.00 Moon Credit kLM MM klmmm399@gm…" at bounding box center [526, 52] width 1053 height 44
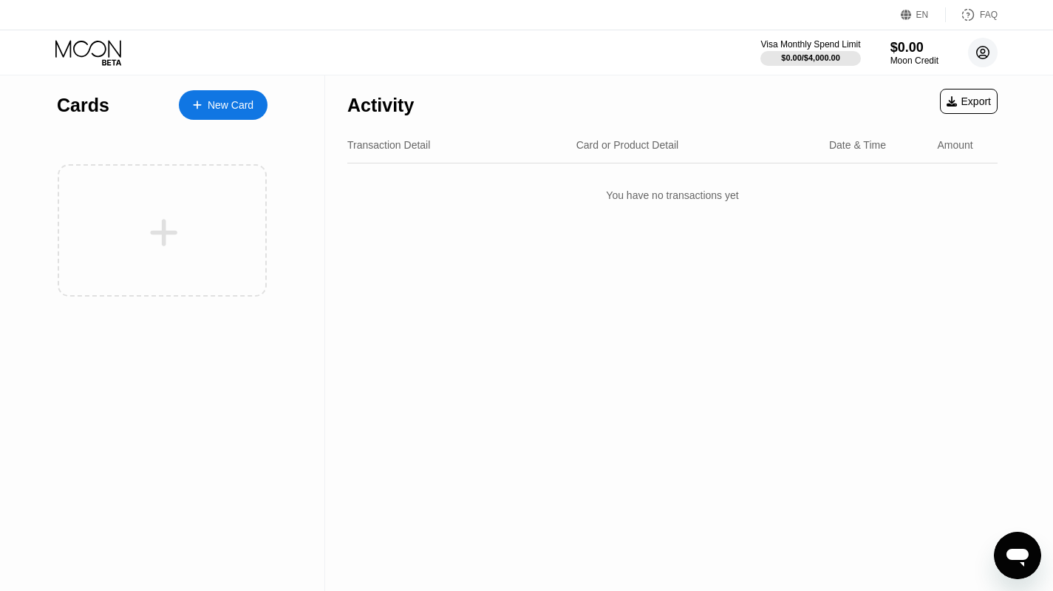
click at [980, 49] on circle at bounding box center [983, 53] width 30 height 30
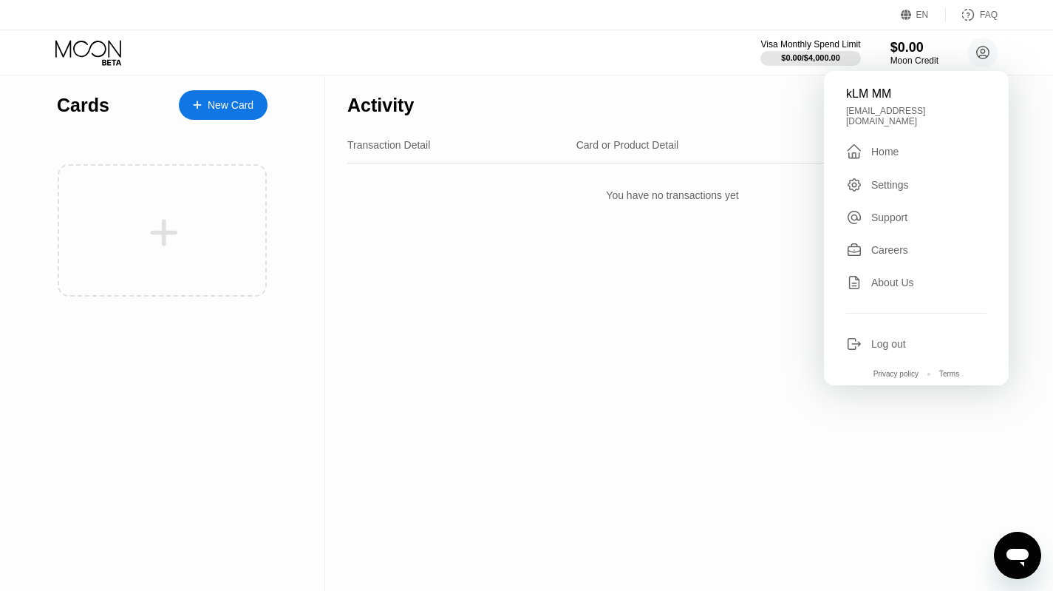
click at [894, 146] on div "Home" at bounding box center [884, 152] width 27 height 12
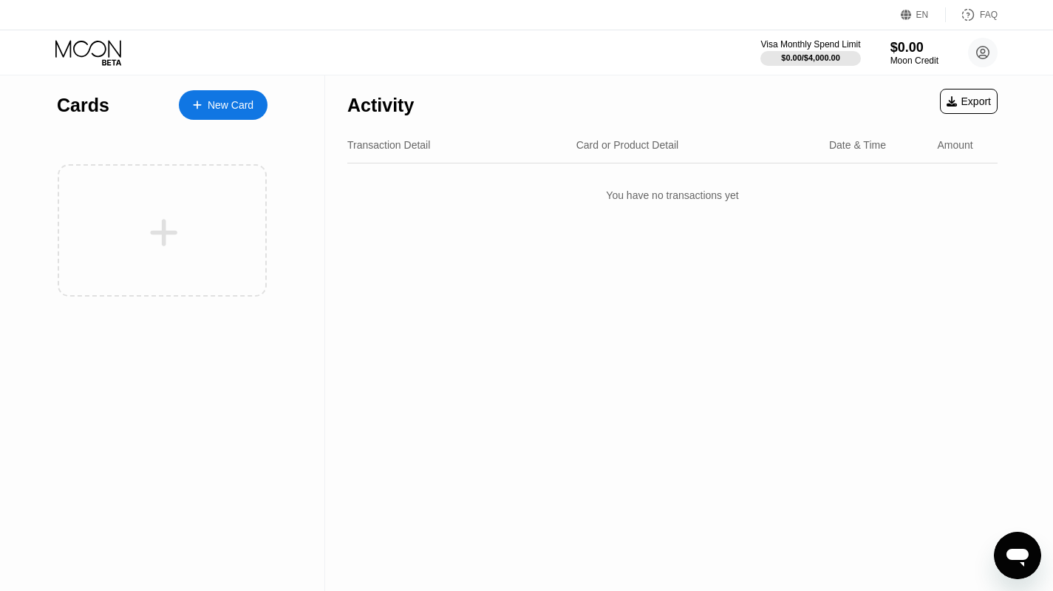
click at [630, 146] on div "Card or Product Detail" at bounding box center [627, 145] width 103 height 12
click at [966, 103] on div "Export" at bounding box center [969, 101] width 44 height 12
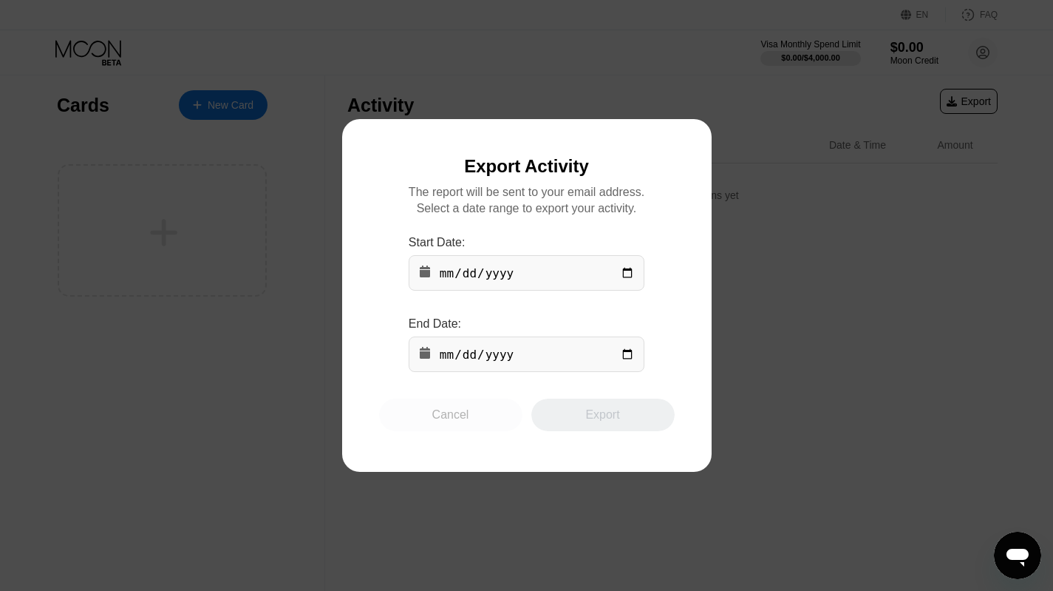
click at [446, 415] on div "Cancel" at bounding box center [450, 414] width 37 height 15
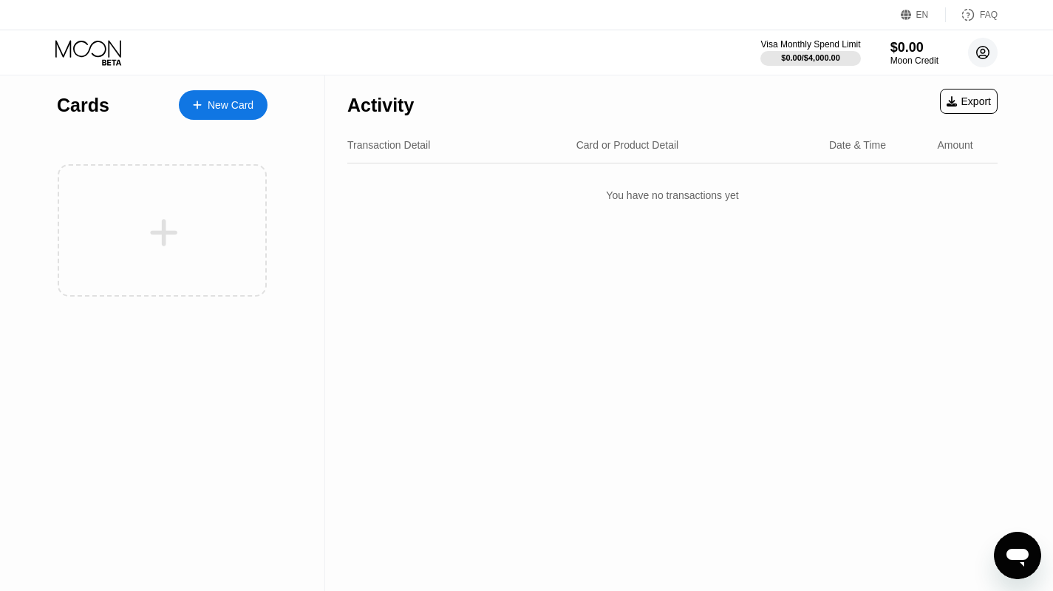
click at [988, 52] on icon at bounding box center [983, 53] width 13 height 13
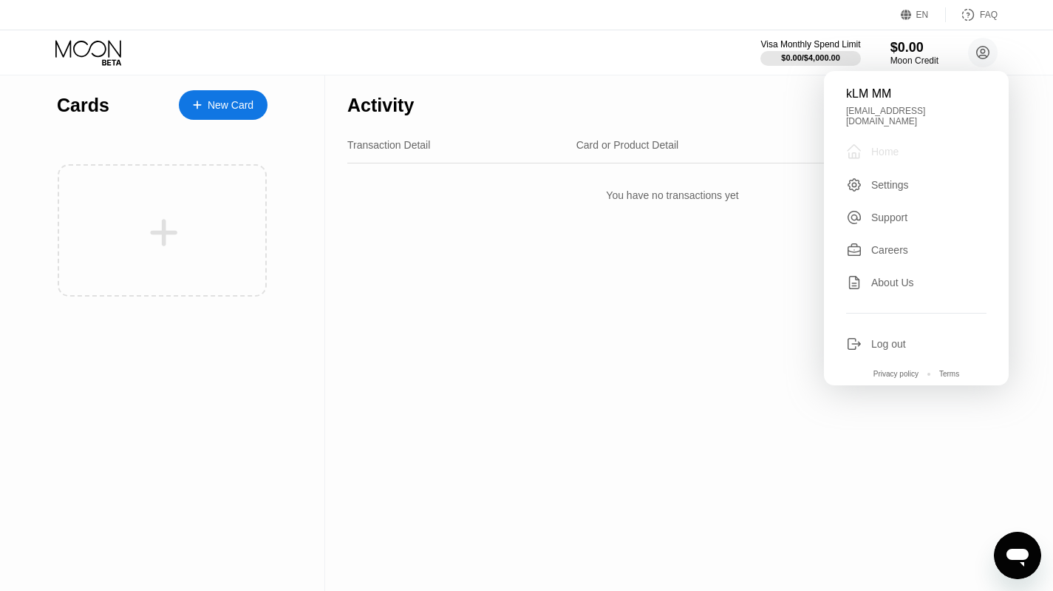
click at [885, 150] on div " Home" at bounding box center [916, 152] width 140 height 18
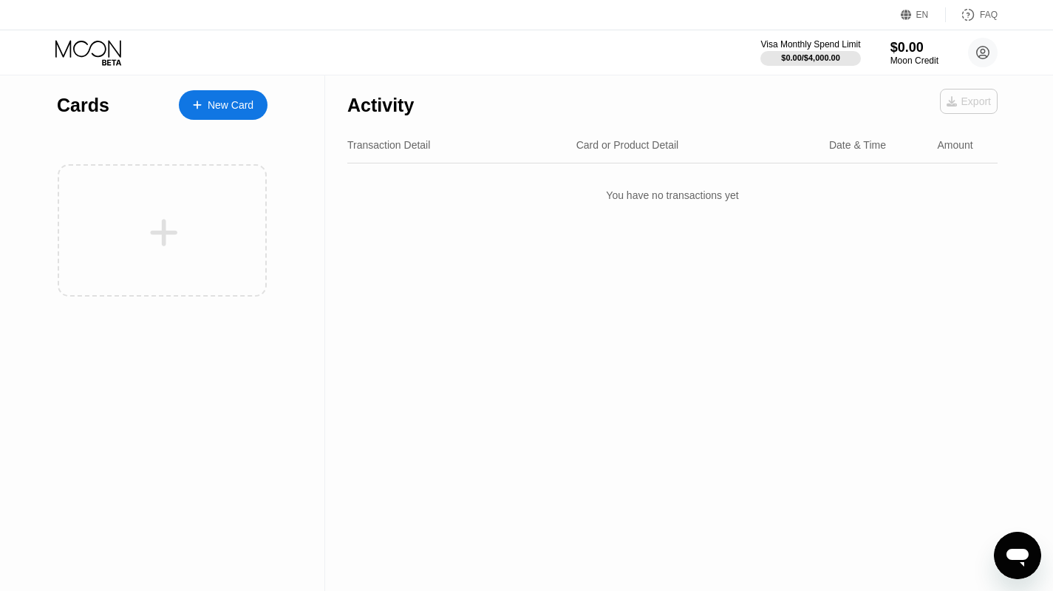
click at [973, 97] on div "Export" at bounding box center [969, 101] width 44 height 12
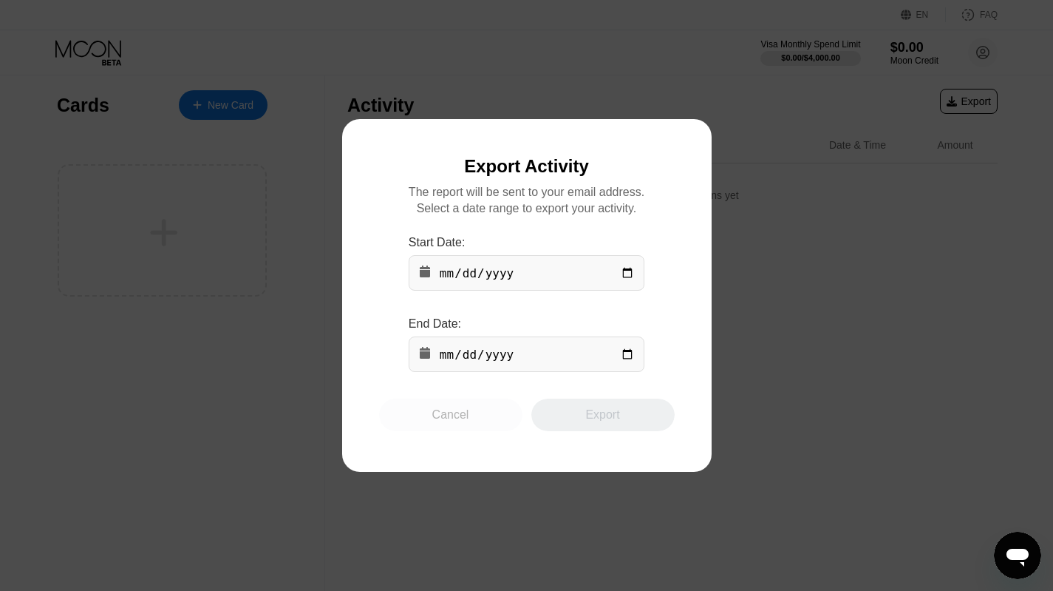
click at [466, 422] on div "Cancel" at bounding box center [450, 414] width 37 height 15
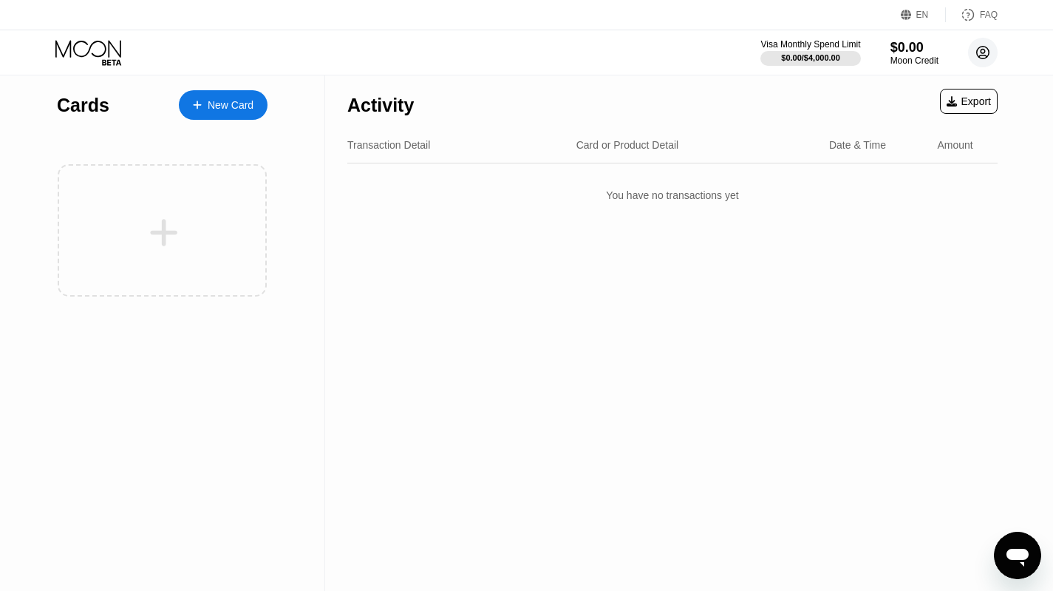
click at [971, 49] on circle at bounding box center [983, 53] width 30 height 30
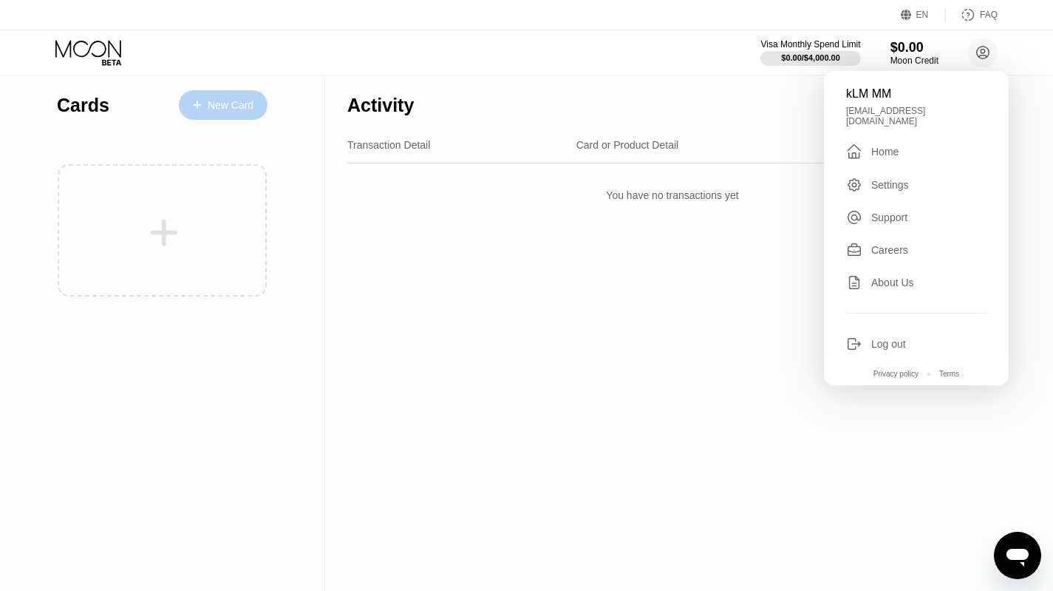
click at [208, 105] on div "New Card" at bounding box center [231, 105] width 46 height 13
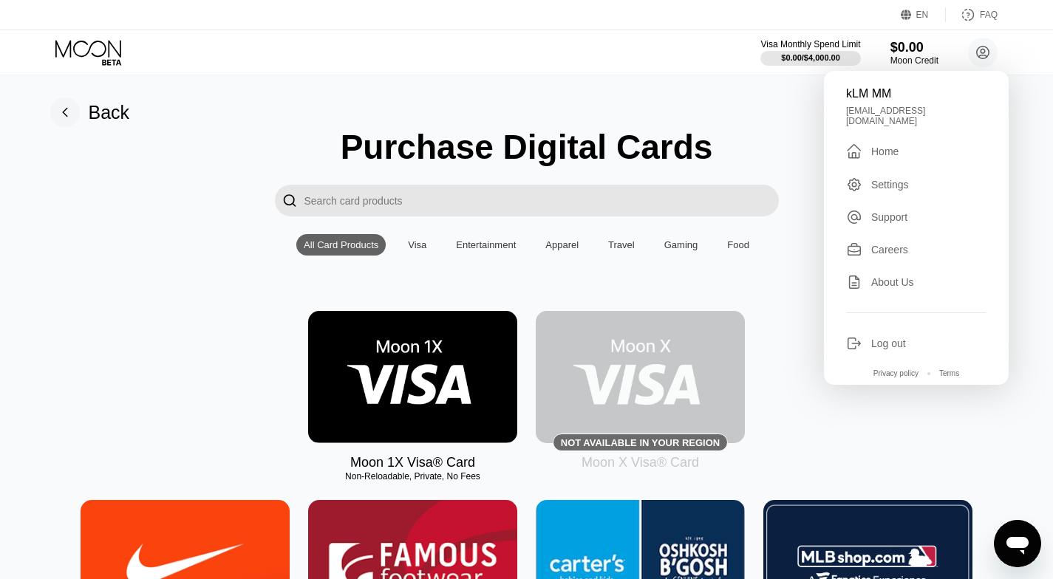
click at [474, 387] on img at bounding box center [412, 377] width 209 height 132
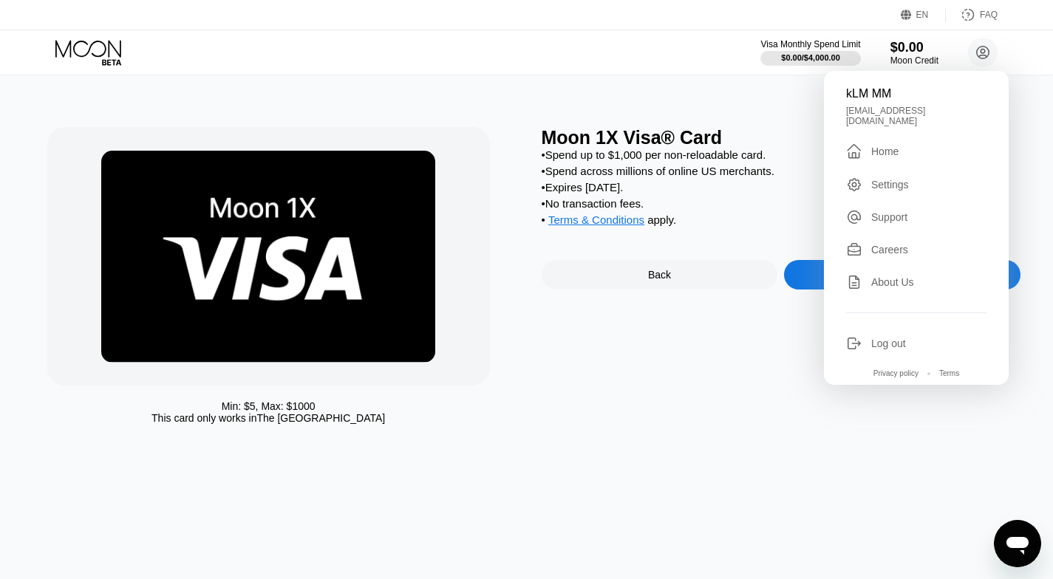
click at [704, 353] on div "Moon 1X Visa® Card • Spend up to $1,000 per non-reloadable card. • Spend across…" at bounding box center [782, 279] width 480 height 305
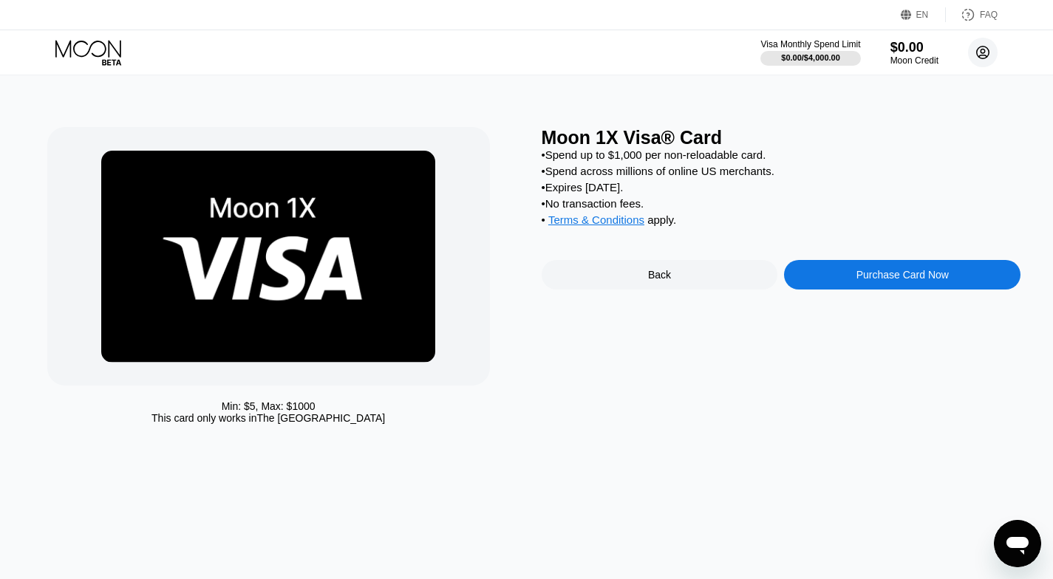
click at [980, 58] on g at bounding box center [983, 53] width 13 height 13
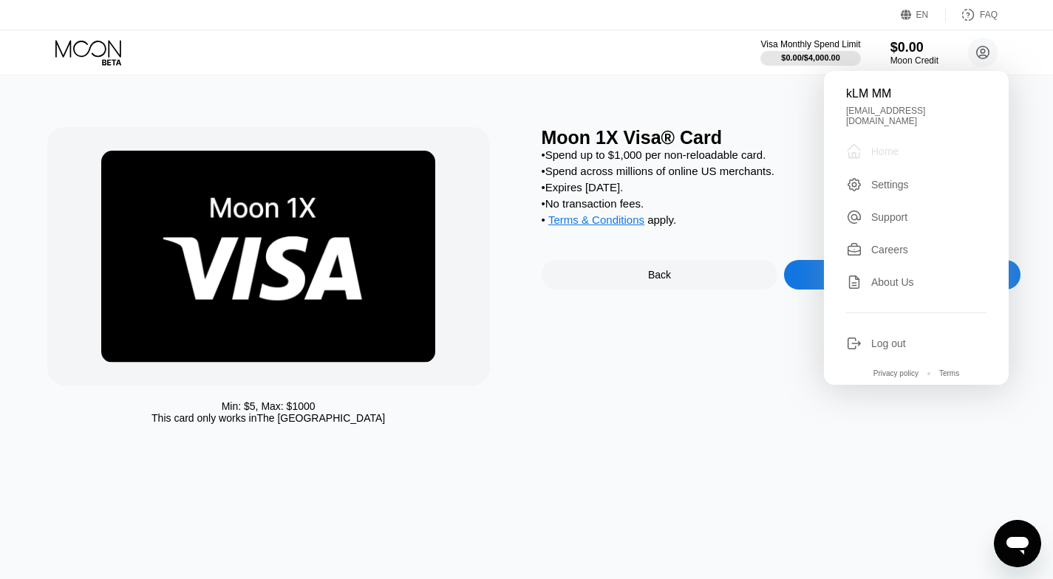
click at [896, 146] on div "Home" at bounding box center [884, 152] width 27 height 12
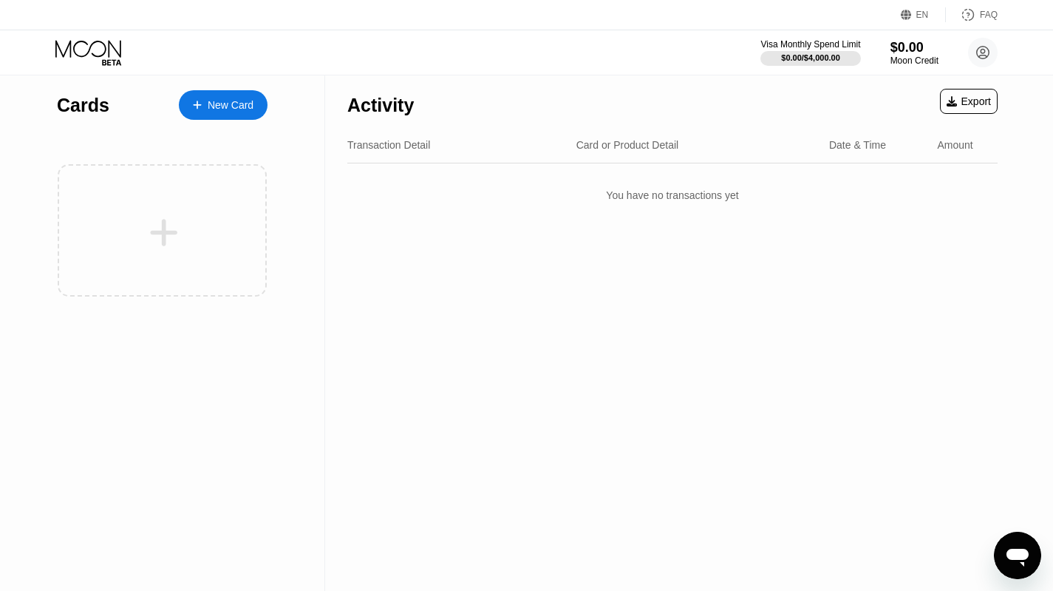
click at [659, 153] on div "Transaction Detail Card or Product Detail Date & Time Amount" at bounding box center [672, 145] width 650 height 36
click at [864, 139] on div "Date & Time" at bounding box center [857, 145] width 57 height 12
click at [980, 44] on circle at bounding box center [983, 53] width 30 height 30
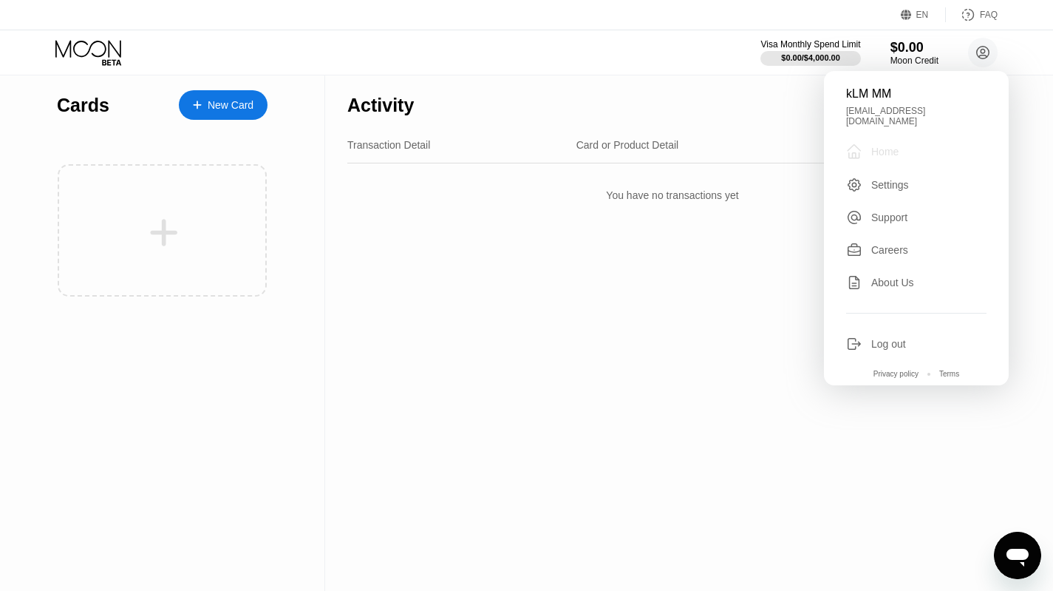
click at [883, 147] on div "Home" at bounding box center [884, 152] width 27 height 12
